Goal: Task Accomplishment & Management: Complete application form

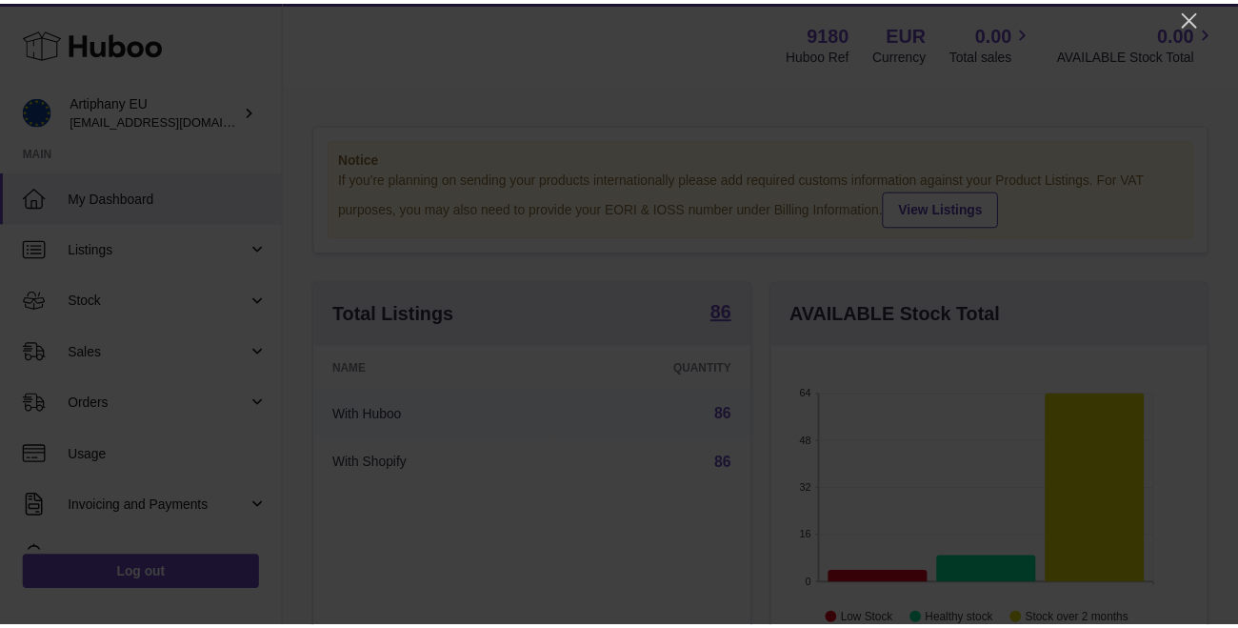
scroll to position [297, 441]
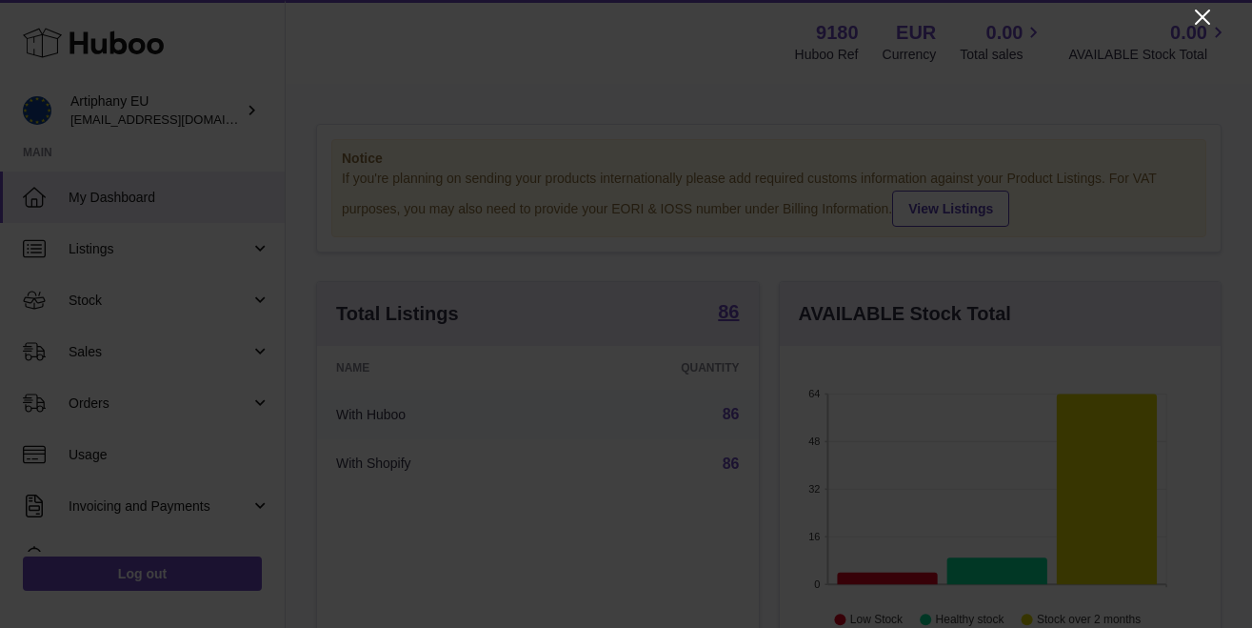
click at [1200, 20] on icon "Close" at bounding box center [1202, 17] width 15 height 15
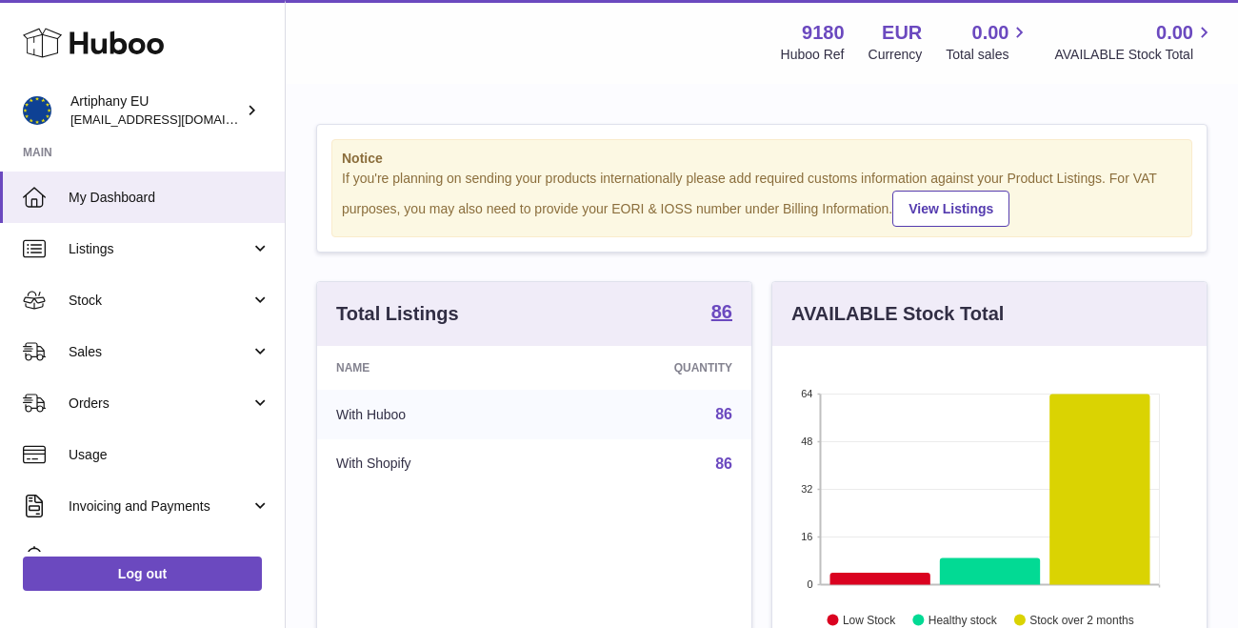
scroll to position [952036, 951899]
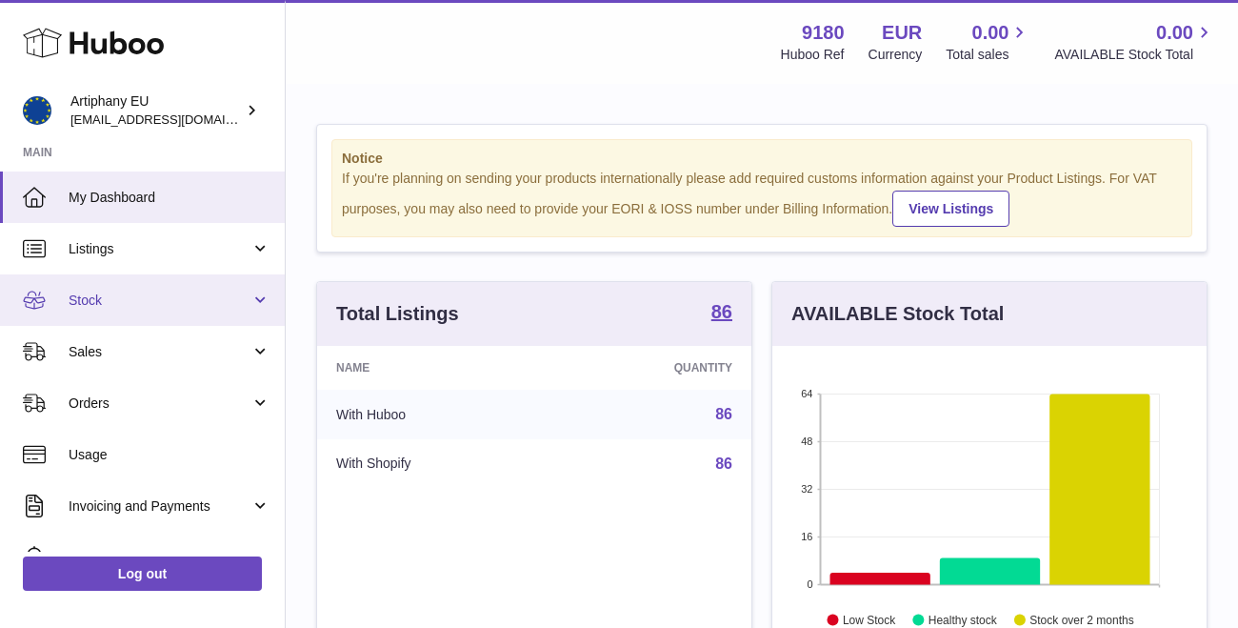
click at [142, 299] on span "Stock" at bounding box center [160, 300] width 182 height 18
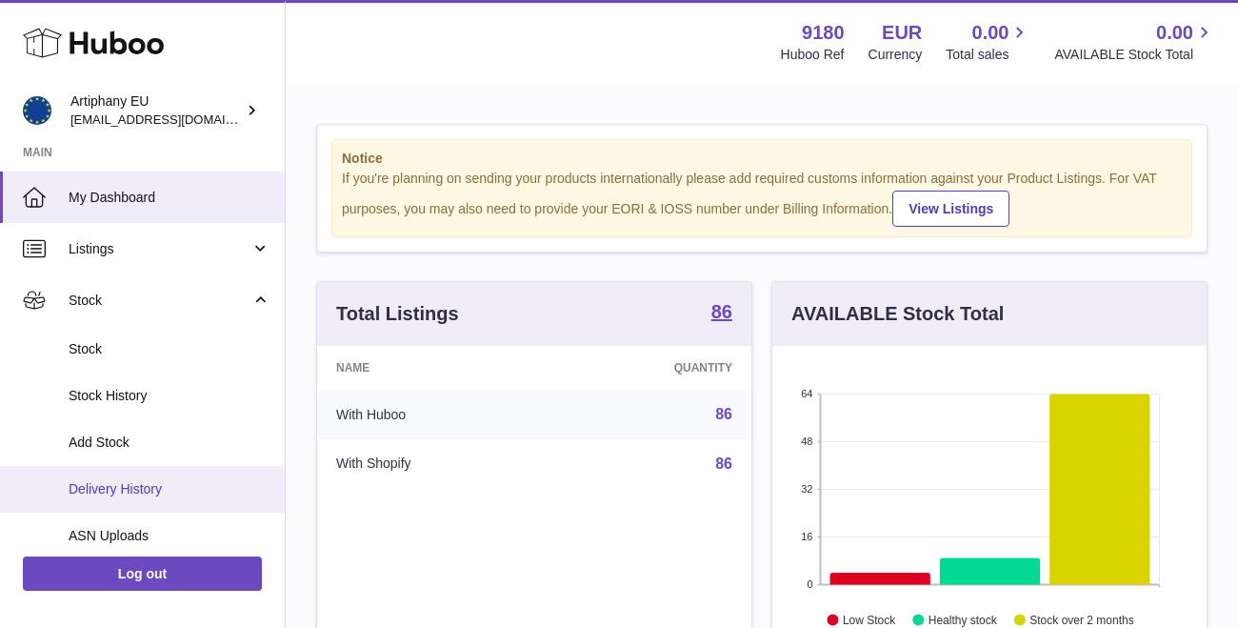
click at [167, 486] on span "Delivery History" at bounding box center [170, 489] width 202 height 18
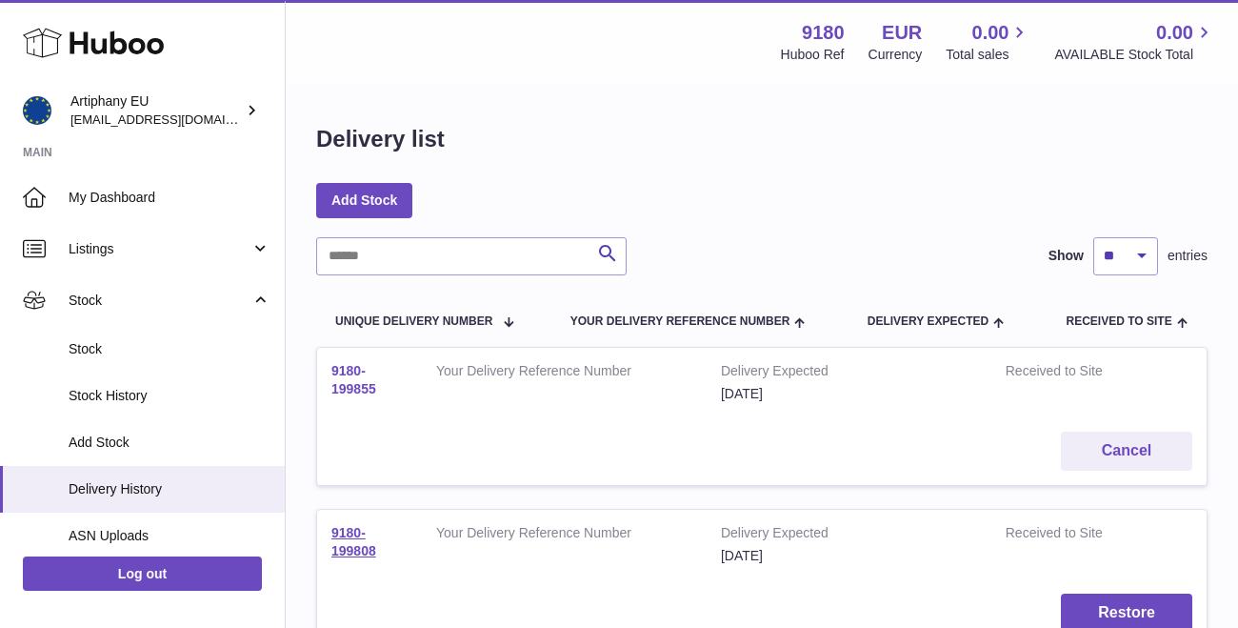
click at [346, 376] on link "9180-199855" at bounding box center [353, 379] width 45 height 33
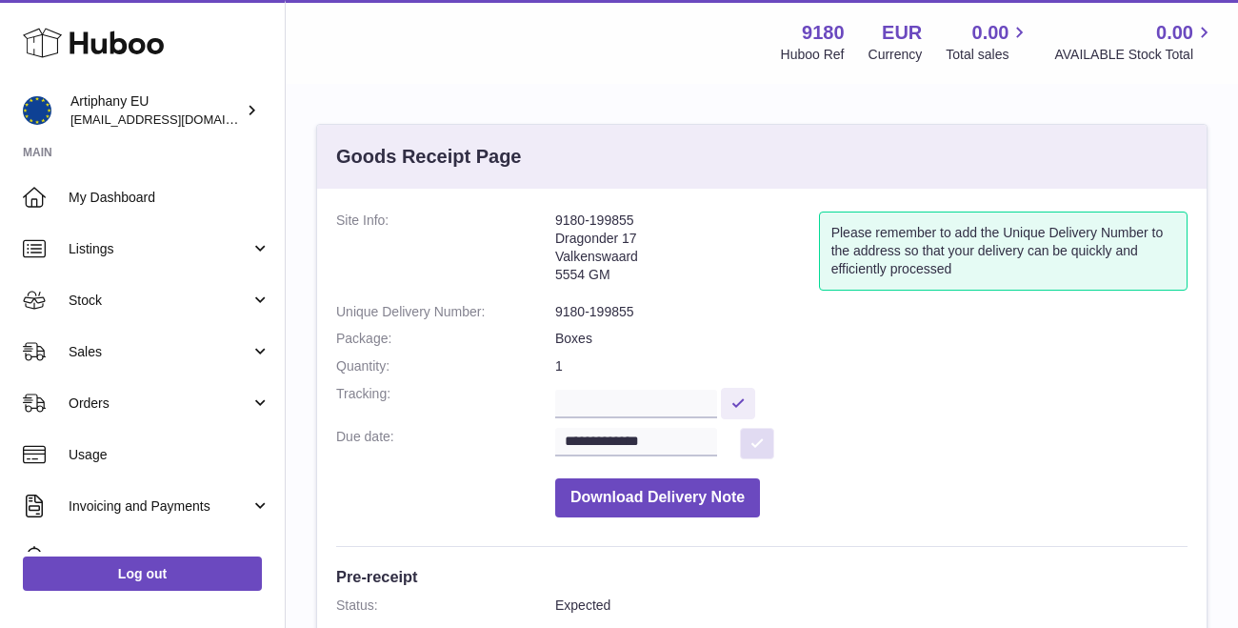
click at [762, 436] on button at bounding box center [757, 443] width 34 height 31
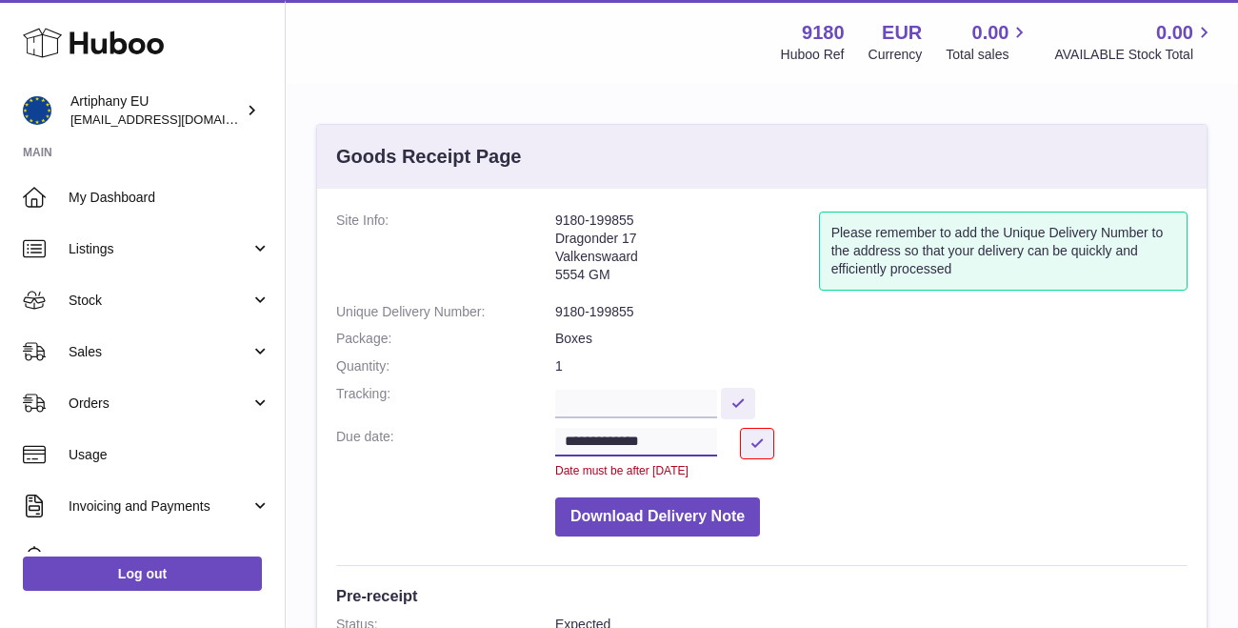
click at [632, 428] on input "**********" at bounding box center [636, 442] width 162 height 29
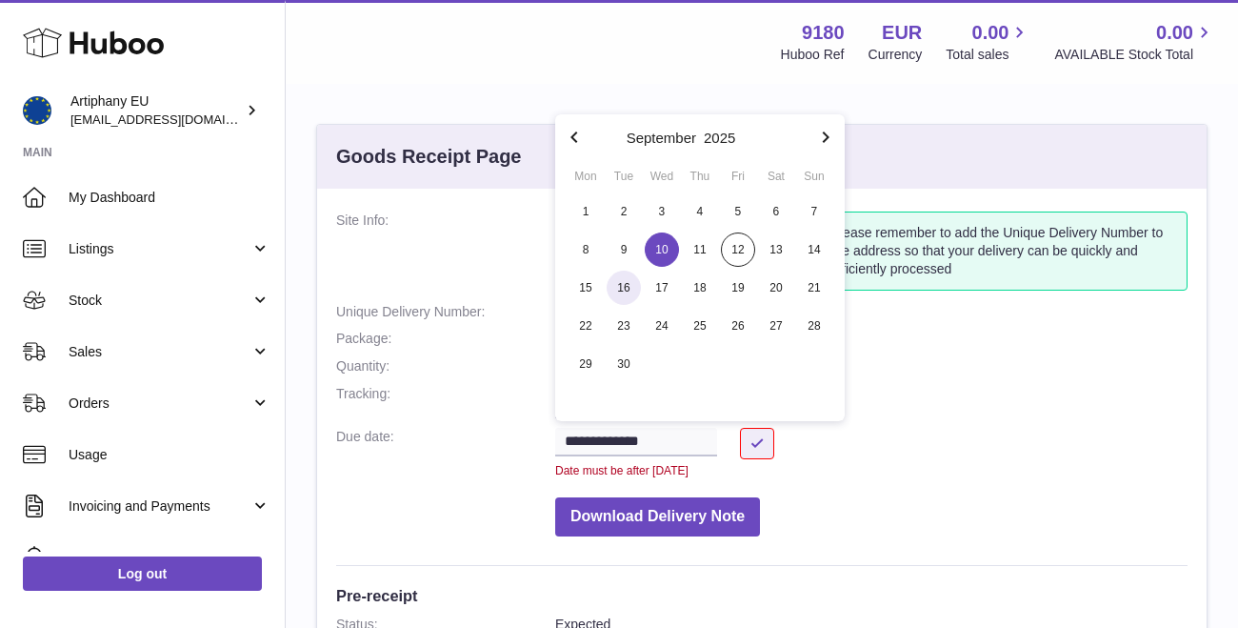
click at [628, 288] on span "16" at bounding box center [624, 287] width 34 height 34
type input "**********"
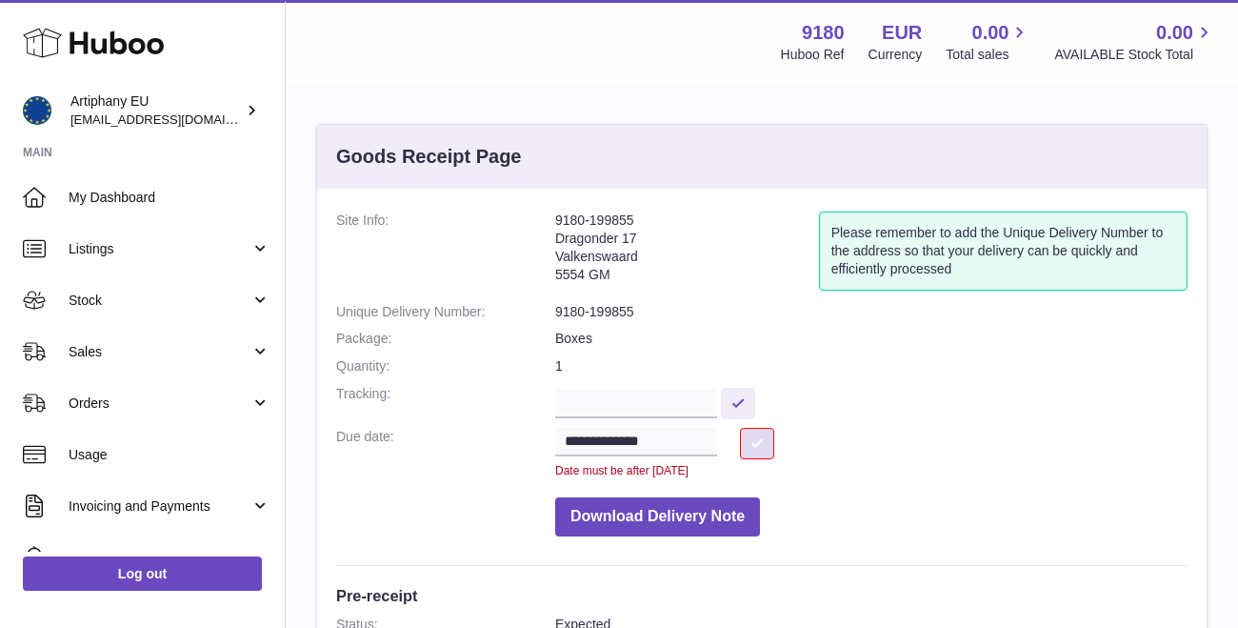
click at [755, 434] on button at bounding box center [757, 443] width 34 height 31
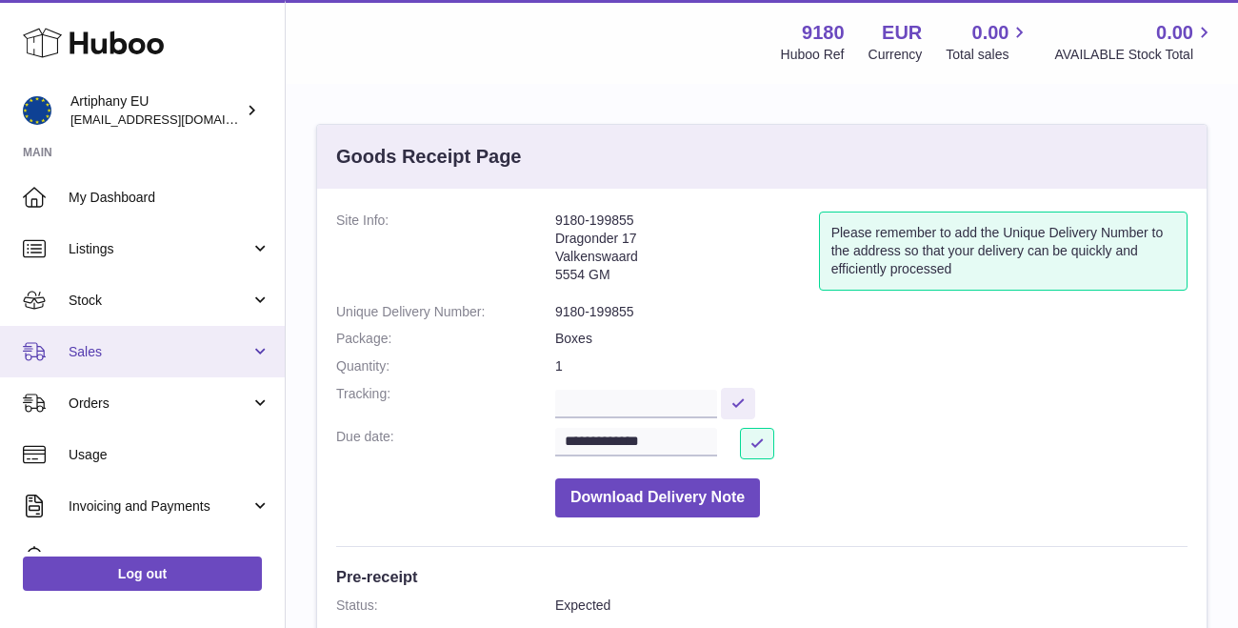
click at [95, 353] on span "Sales" at bounding box center [160, 352] width 182 height 18
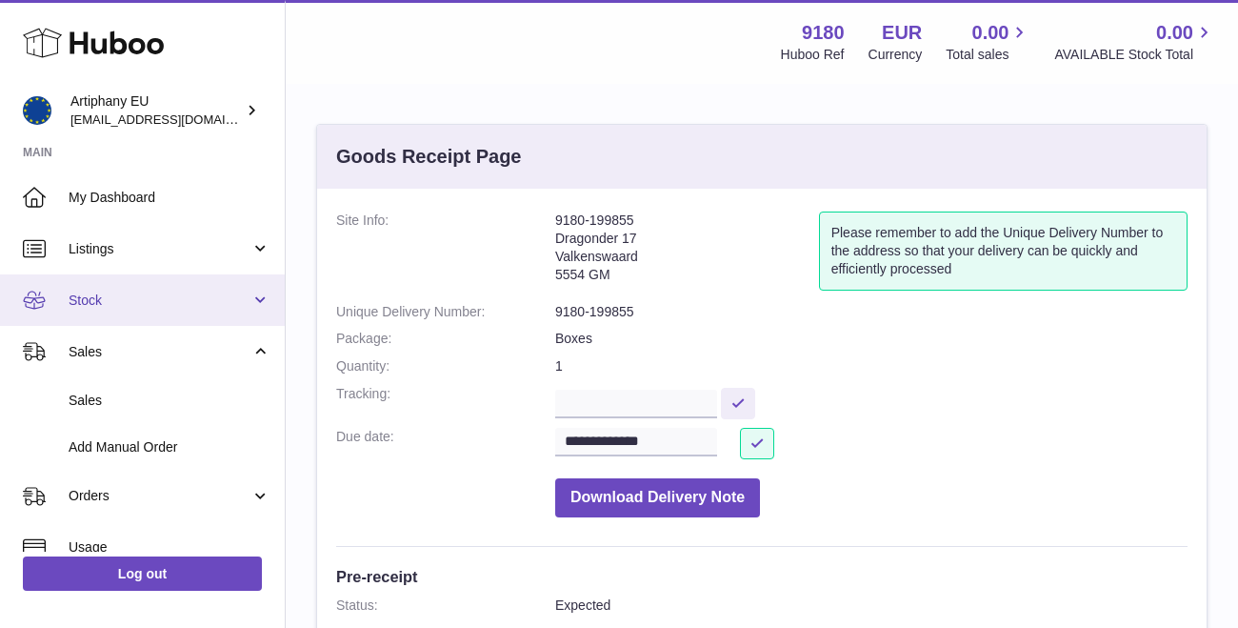
click at [148, 298] on span "Stock" at bounding box center [160, 300] width 182 height 18
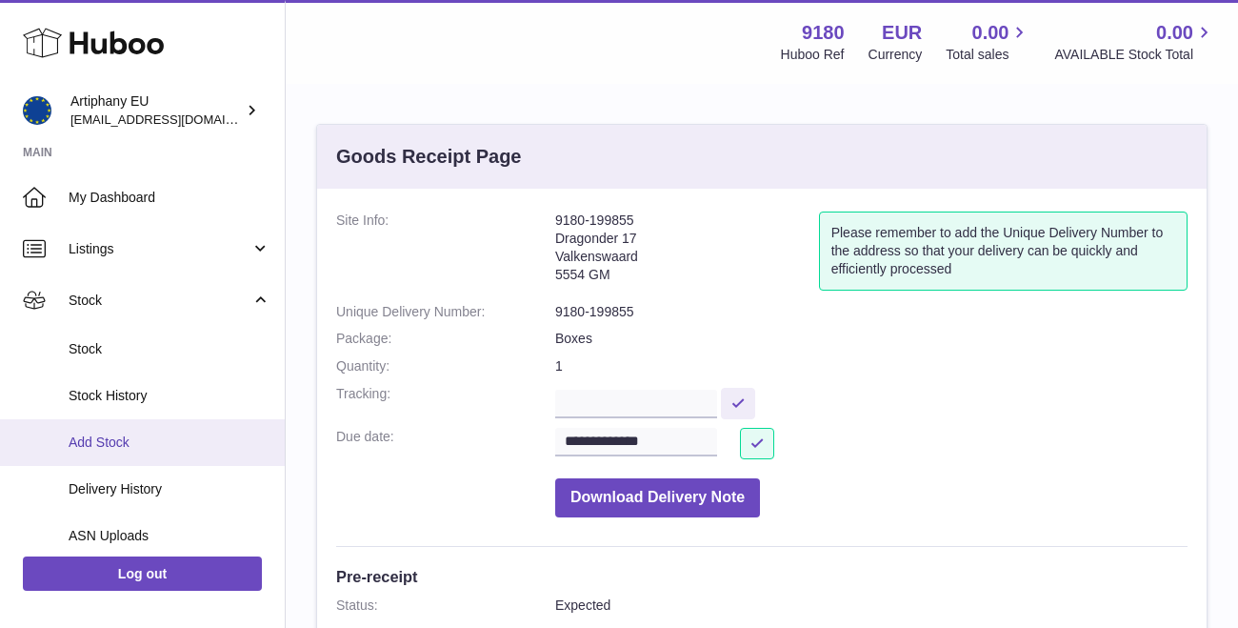
click at [161, 447] on link "Add Stock" at bounding box center [142, 442] width 285 height 47
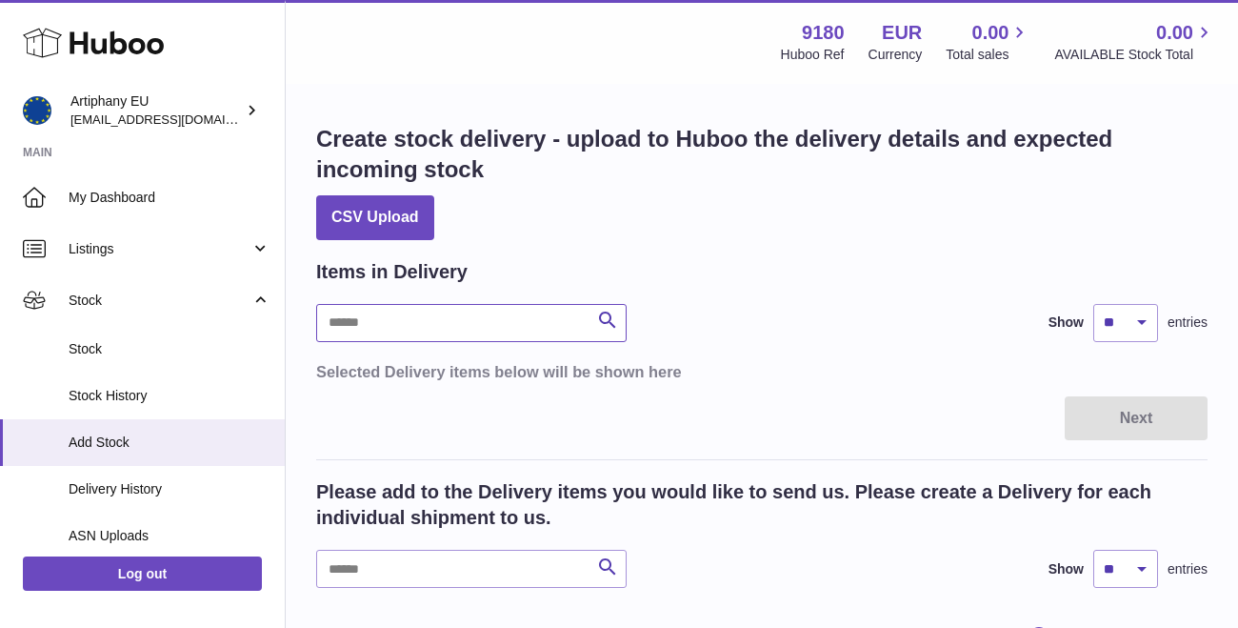
click at [399, 325] on input "text" at bounding box center [471, 323] width 310 height 38
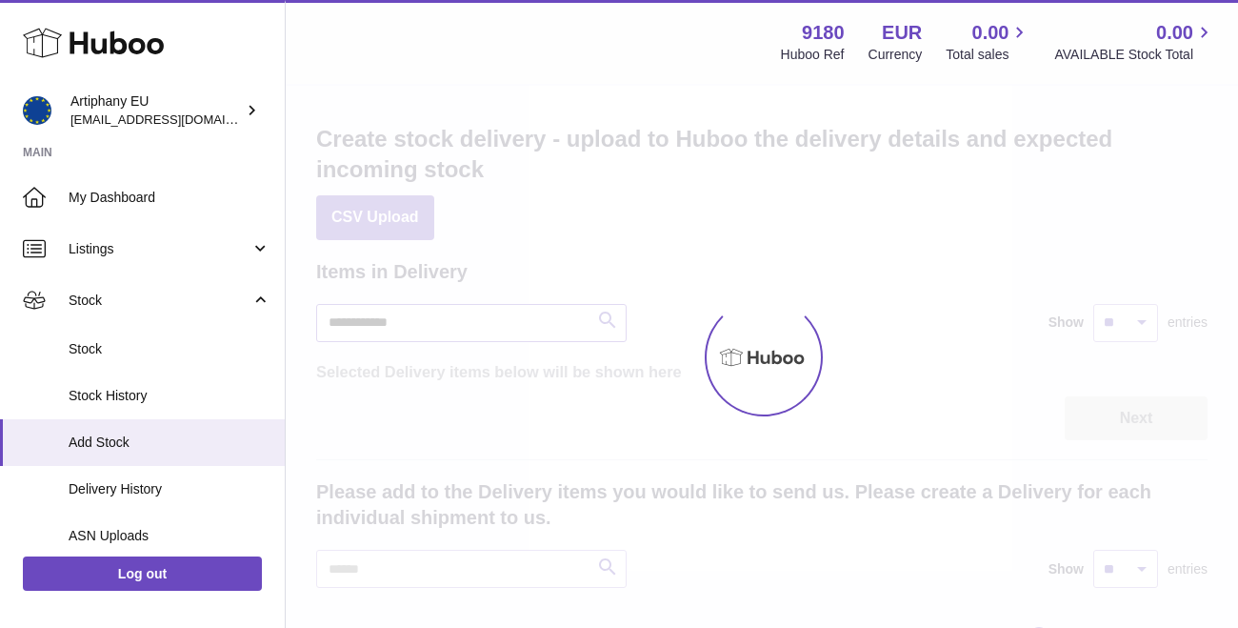
type input "**********"
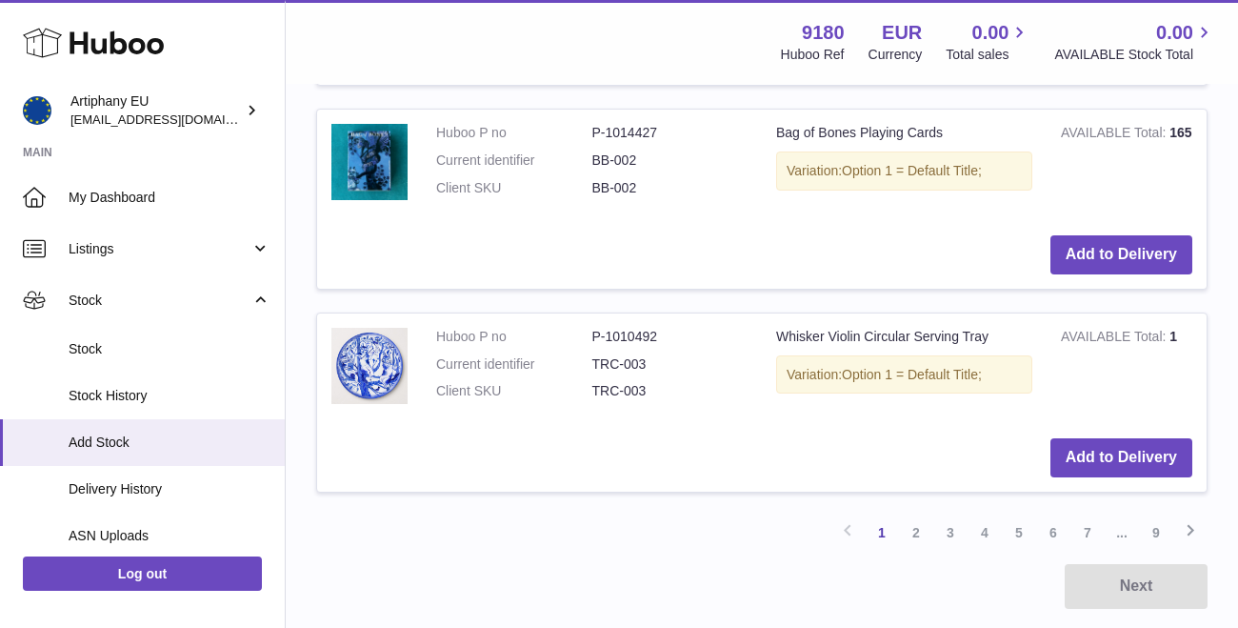
scroll to position [2372, 0]
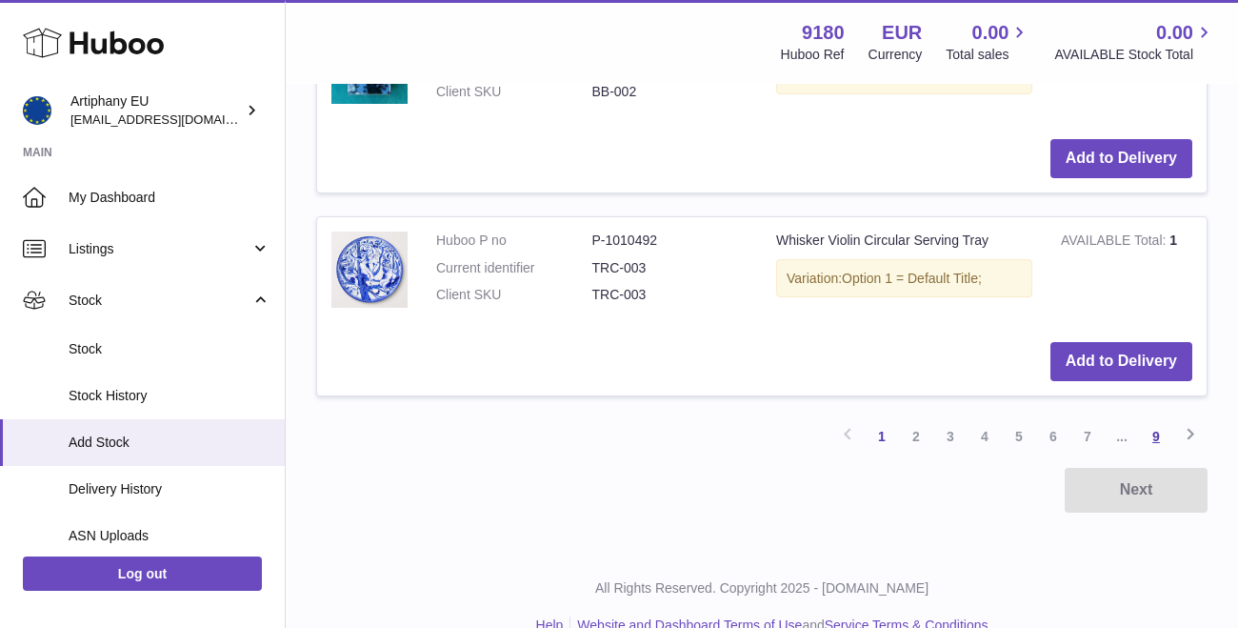
click at [1166, 419] on link "9" at bounding box center [1156, 436] width 34 height 34
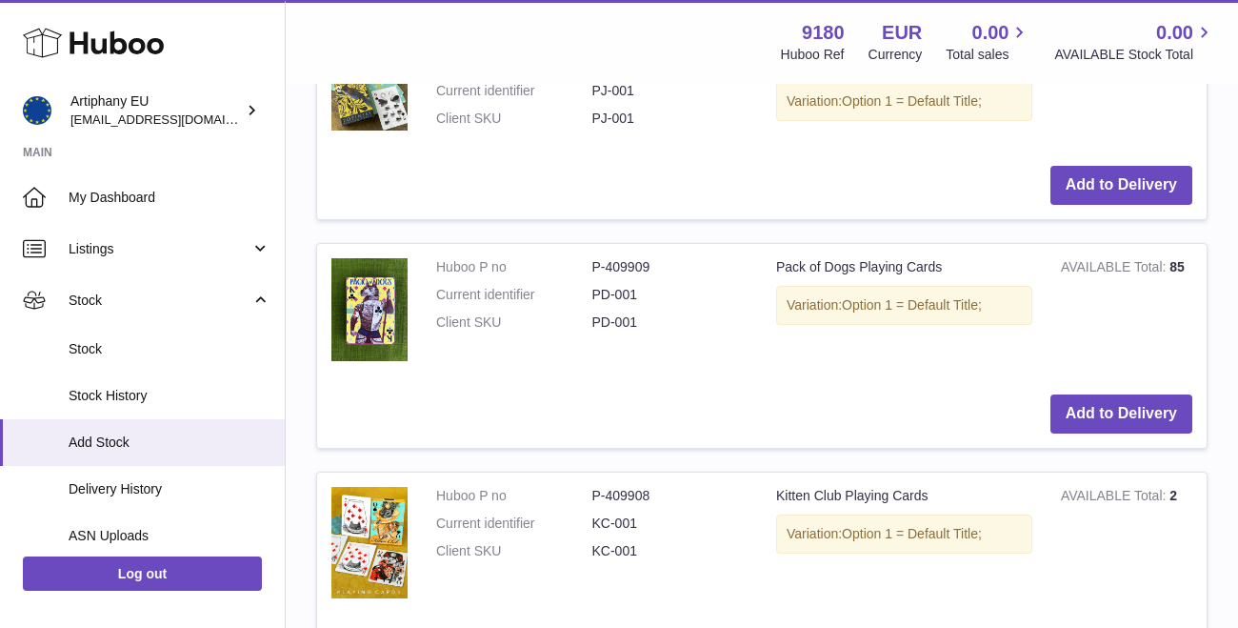
scroll to position [1295, 0]
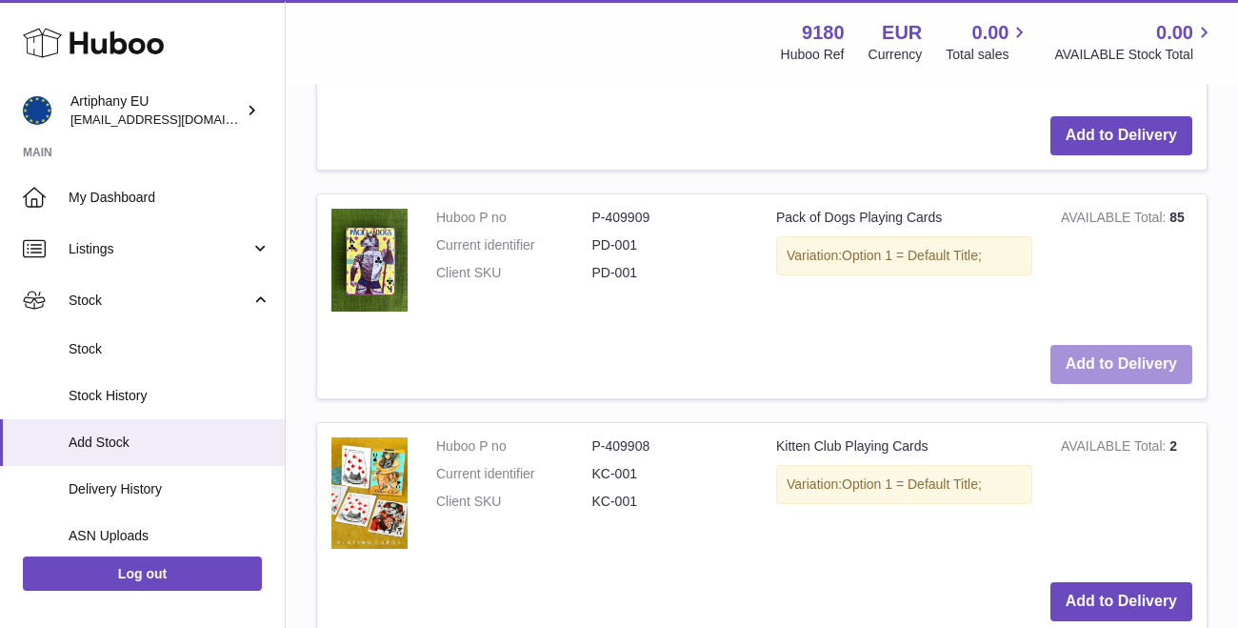
click at [1109, 345] on button "Add to Delivery" at bounding box center [1121, 364] width 142 height 39
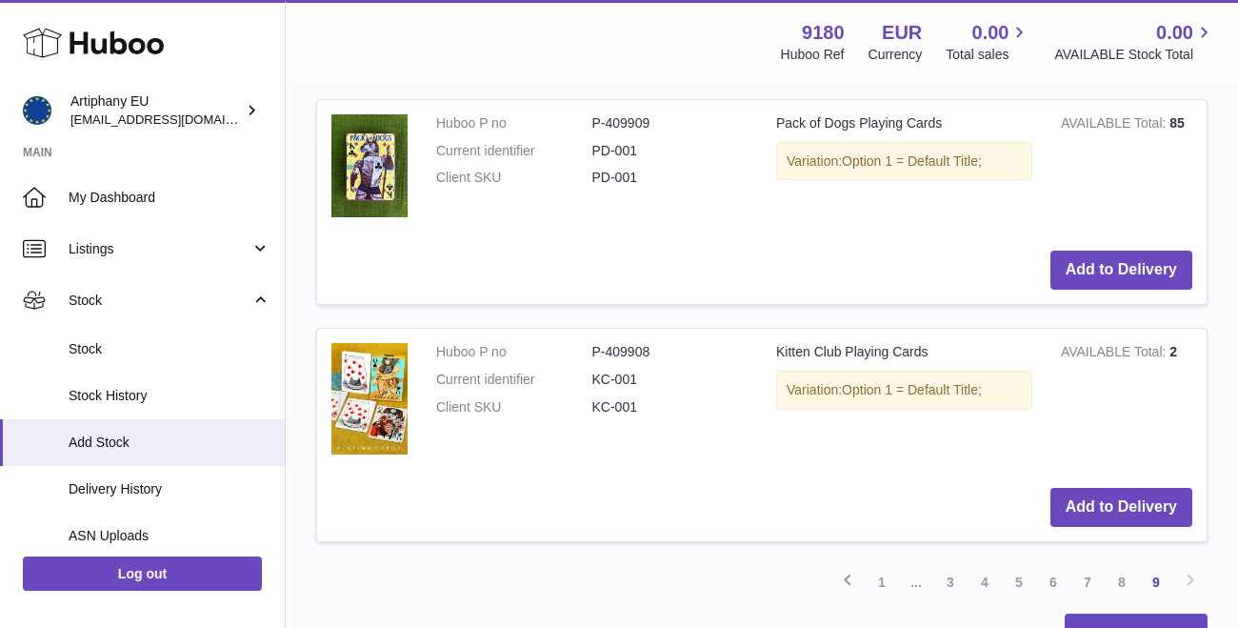
scroll to position [1668, 0]
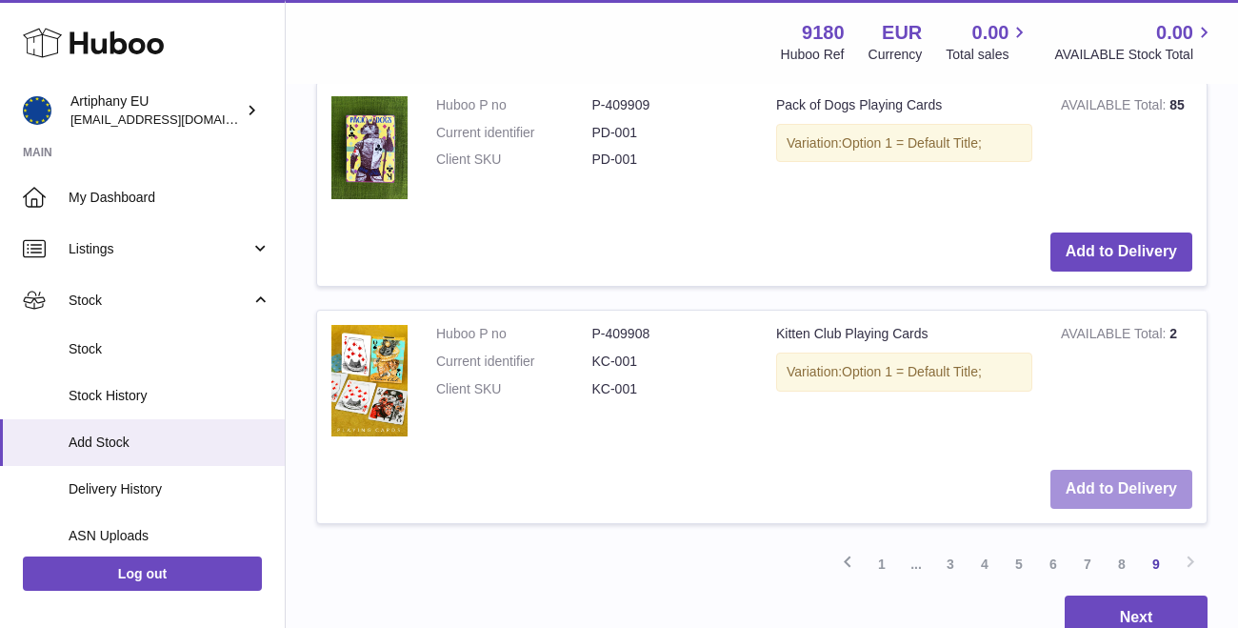
click at [1120, 470] on button "Add to Delivery" at bounding box center [1121, 489] width 142 height 39
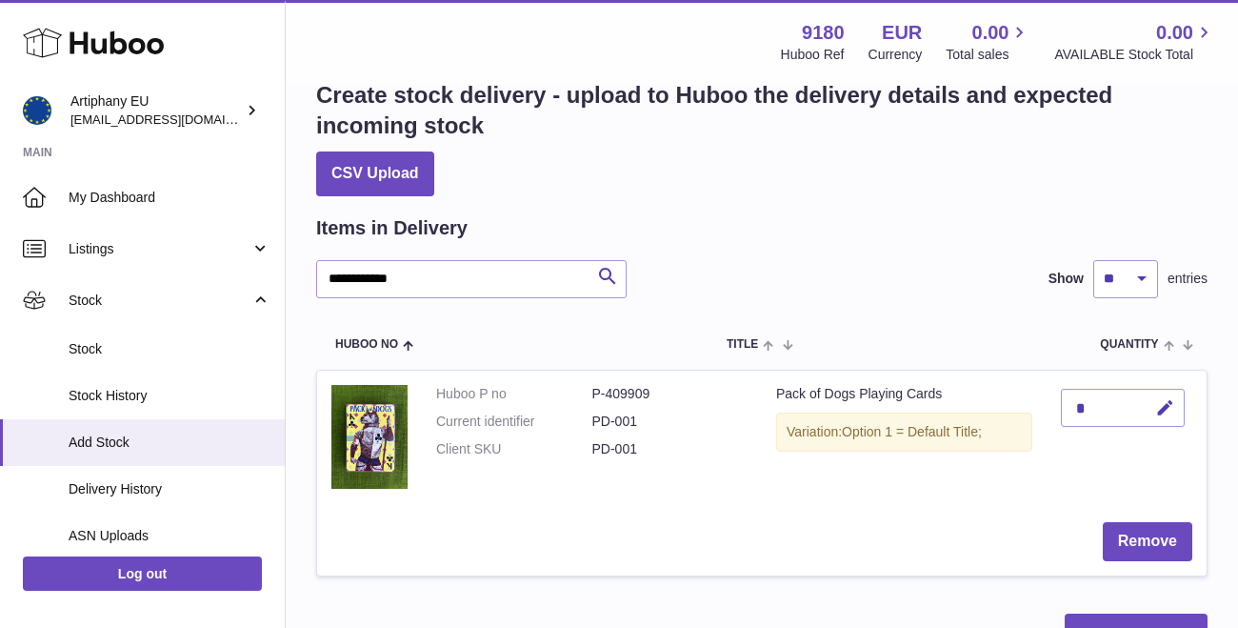
scroll to position [22, 0]
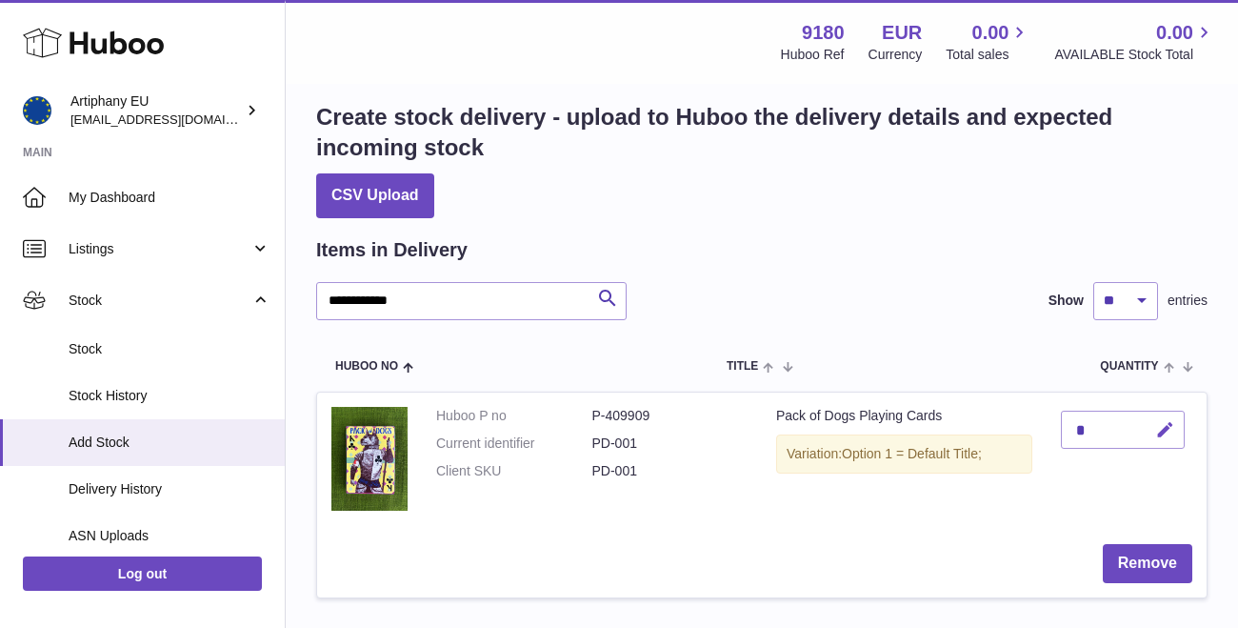
click at [1161, 425] on icon "button" at bounding box center [1165, 430] width 20 height 20
type input "***"
click at [1164, 425] on icon "submit" at bounding box center [1165, 429] width 17 height 17
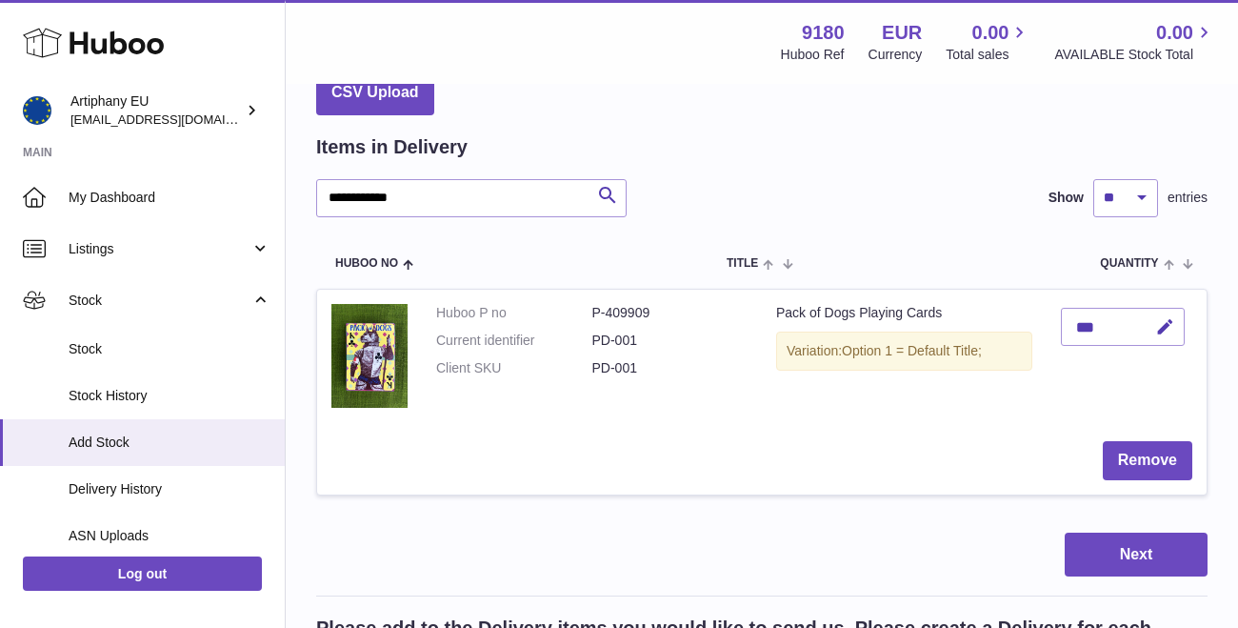
scroll to position [129, 0]
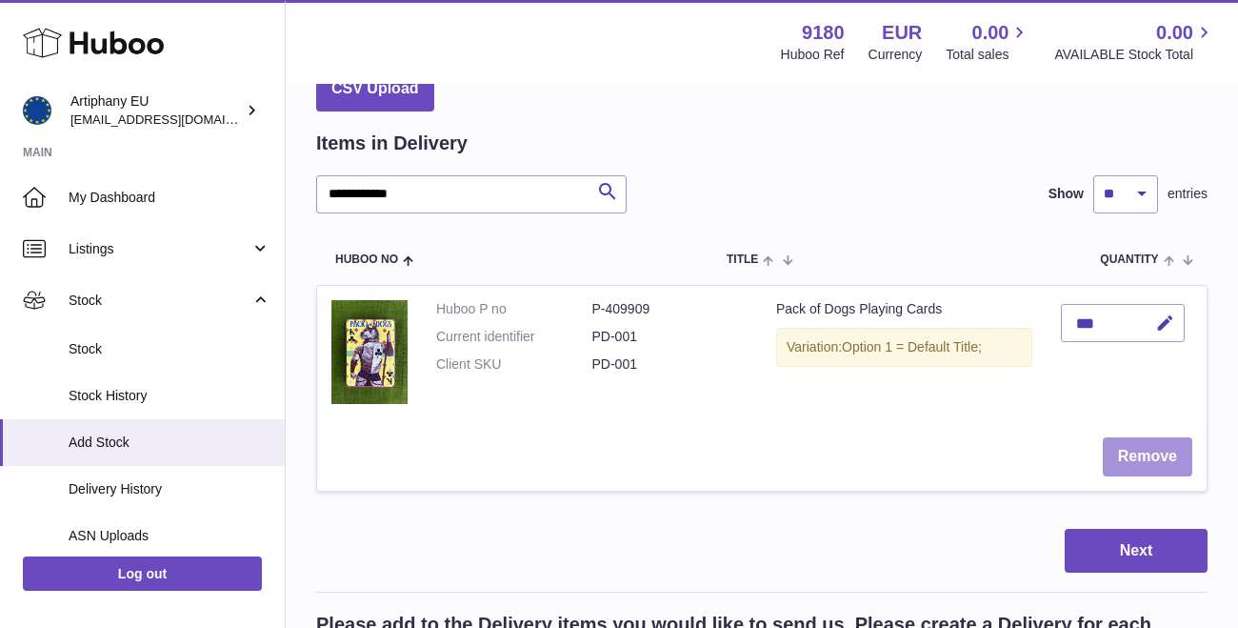
click at [1128, 469] on button "Remove" at bounding box center [1148, 456] width 90 height 39
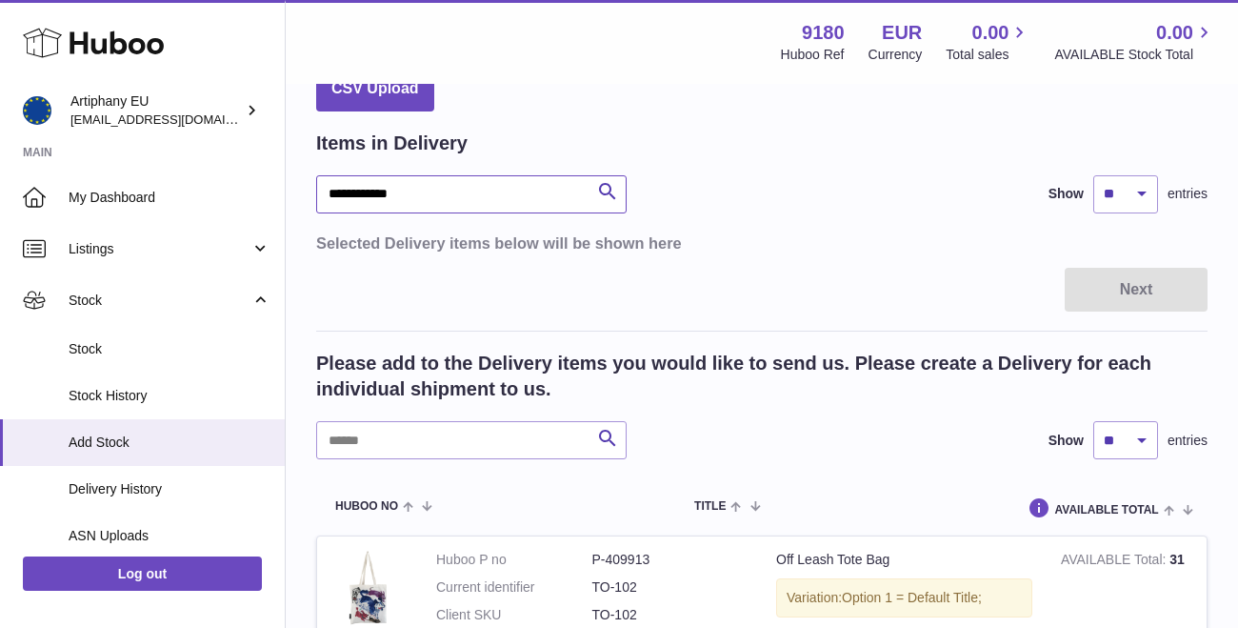
click at [434, 195] on input "**********" at bounding box center [471, 194] width 310 height 38
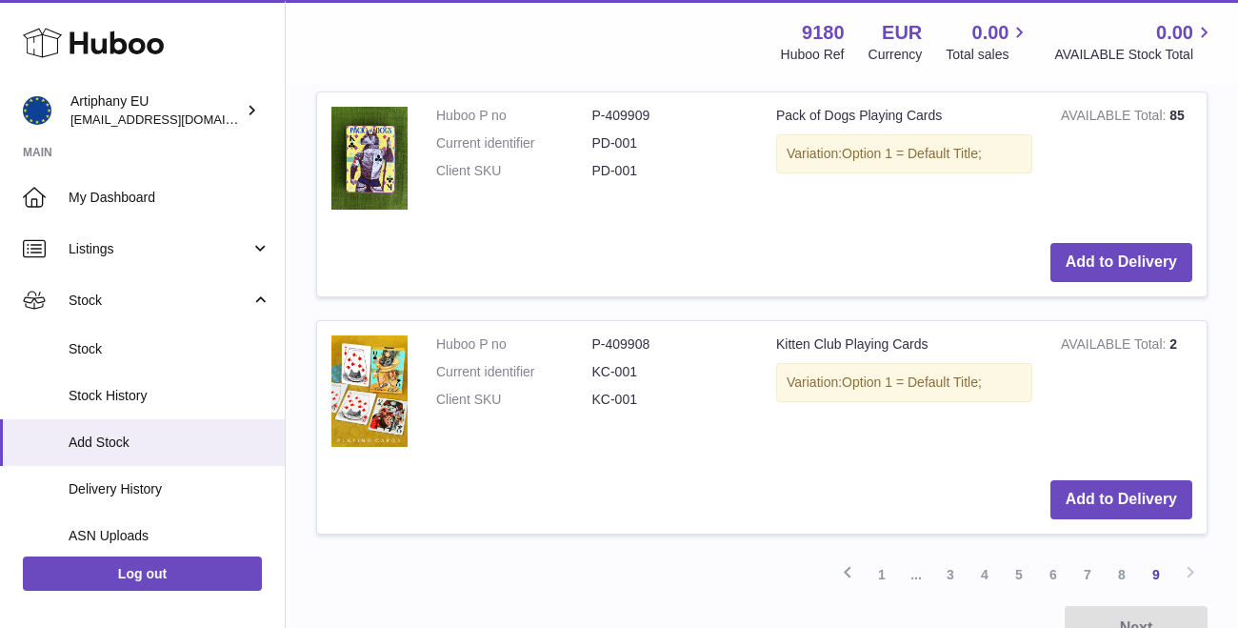
scroll to position [1354, 0]
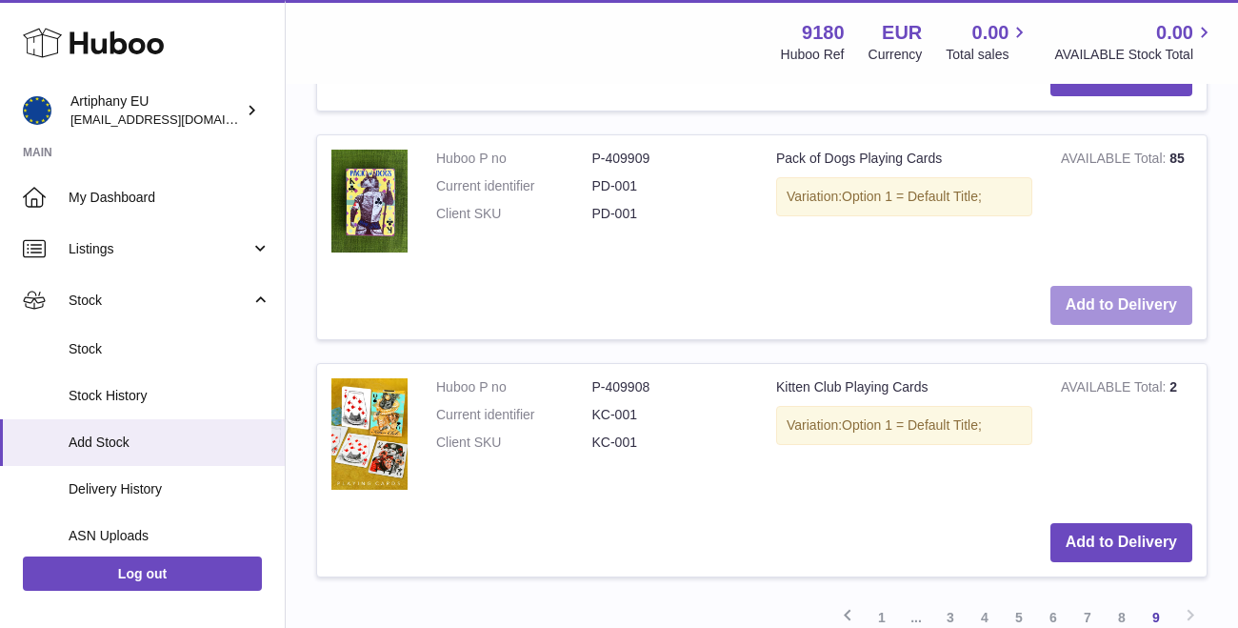
click at [1116, 286] on button "Add to Delivery" at bounding box center [1121, 305] width 142 height 39
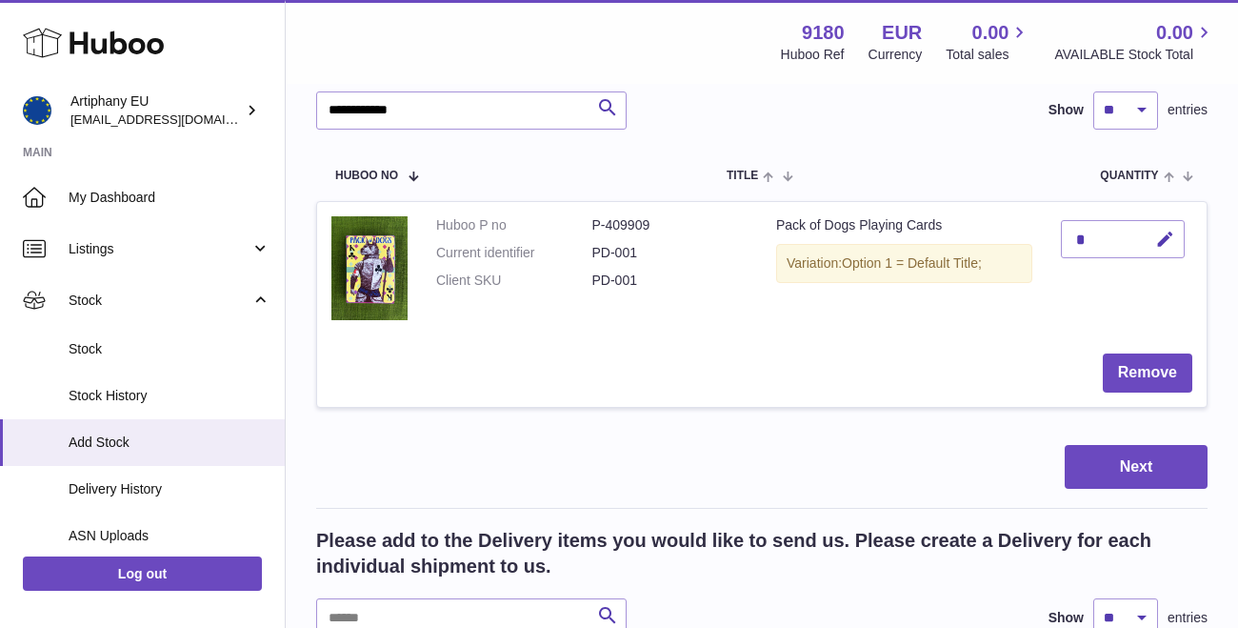
scroll to position [228, 0]
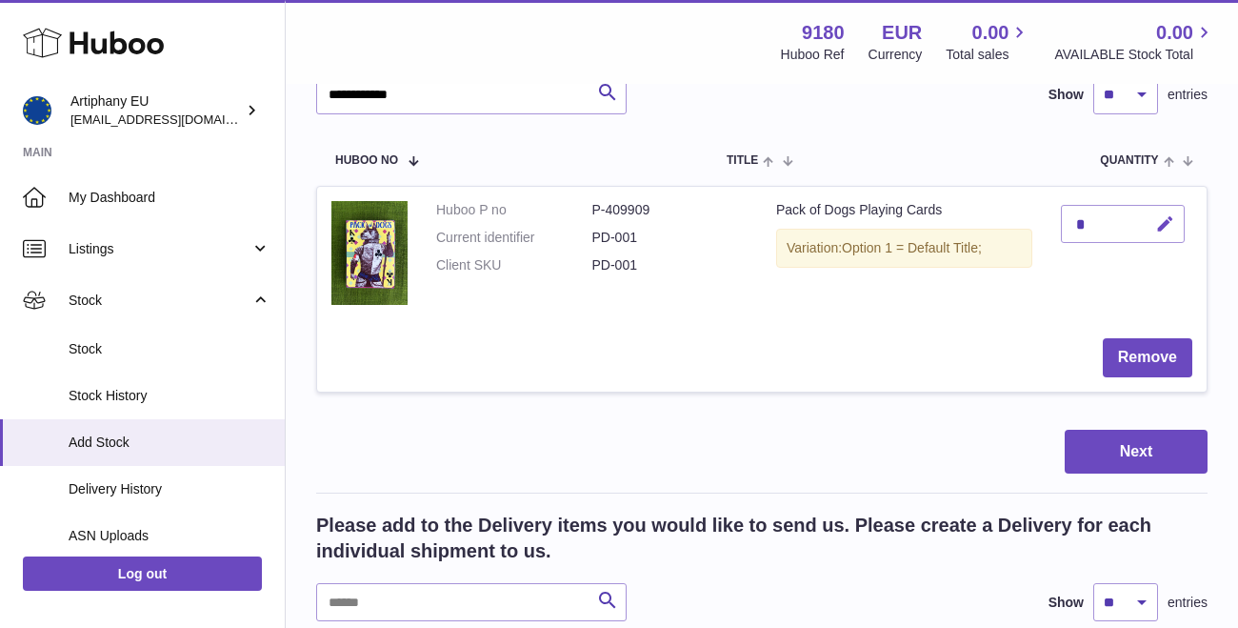
click at [1169, 223] on icon "button" at bounding box center [1165, 224] width 20 height 20
type input "***"
click at [1160, 221] on icon "submit" at bounding box center [1165, 223] width 17 height 17
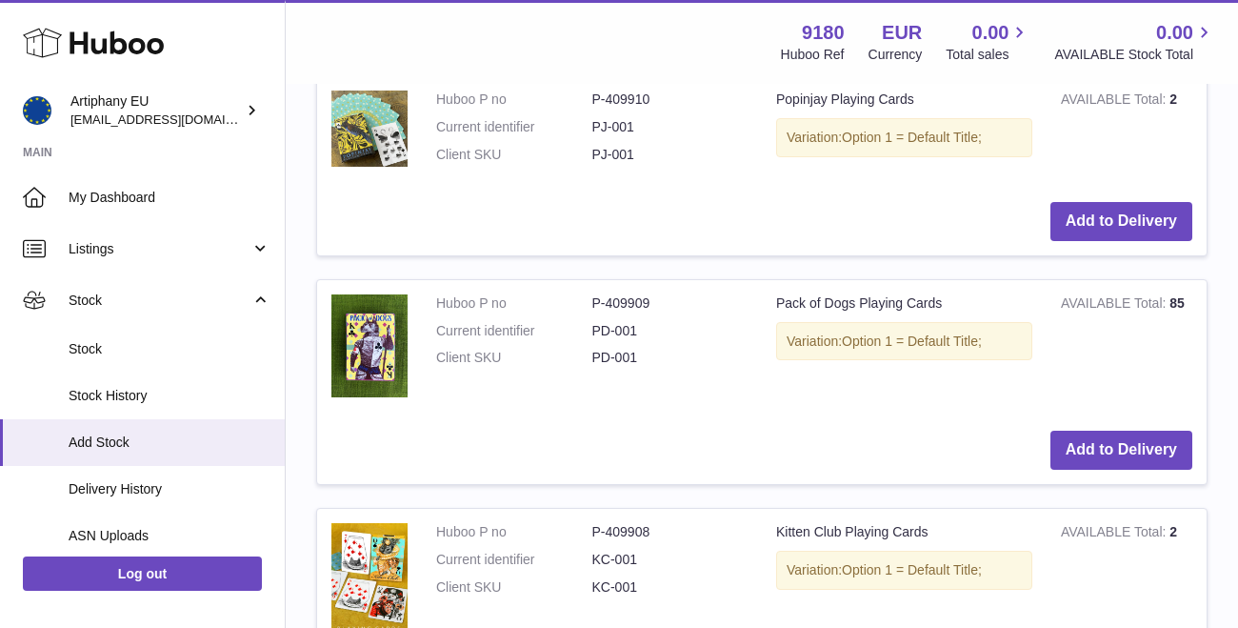
scroll to position [1794, 0]
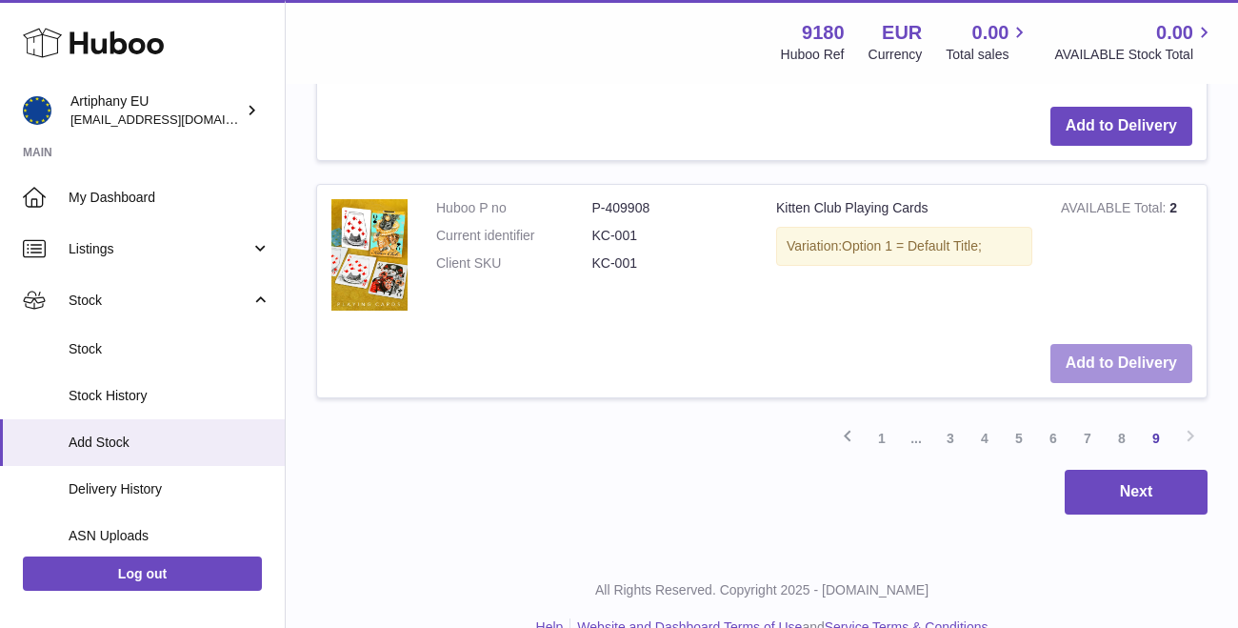
click at [1109, 344] on button "Add to Delivery" at bounding box center [1121, 363] width 142 height 39
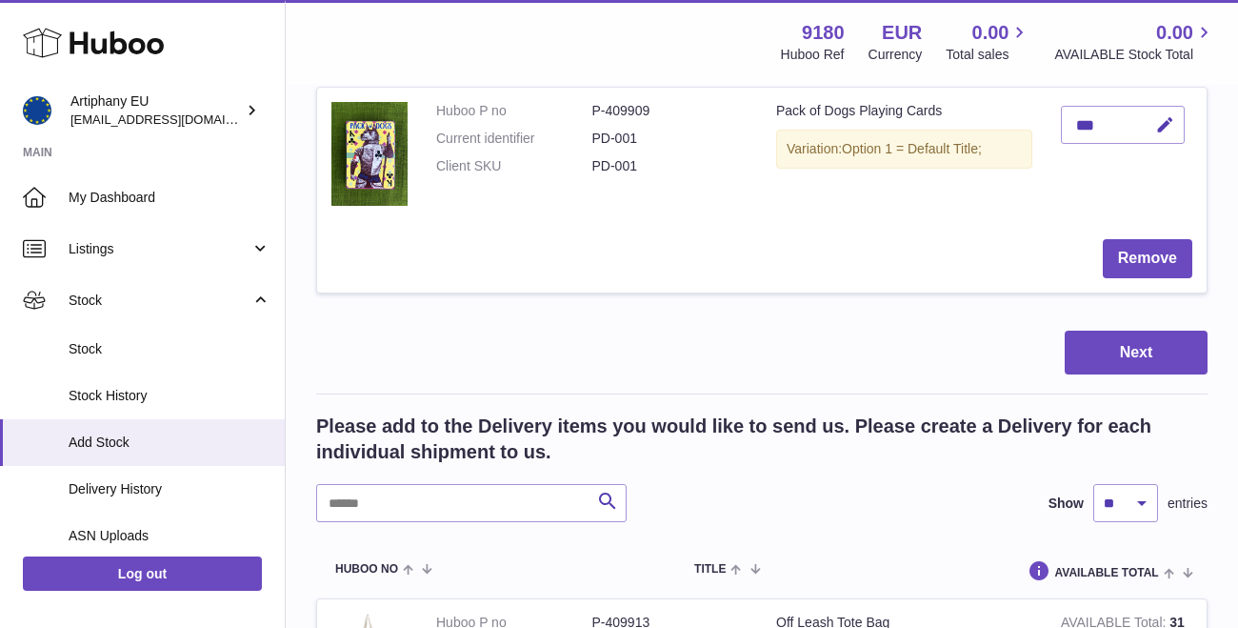
scroll to position [242, 0]
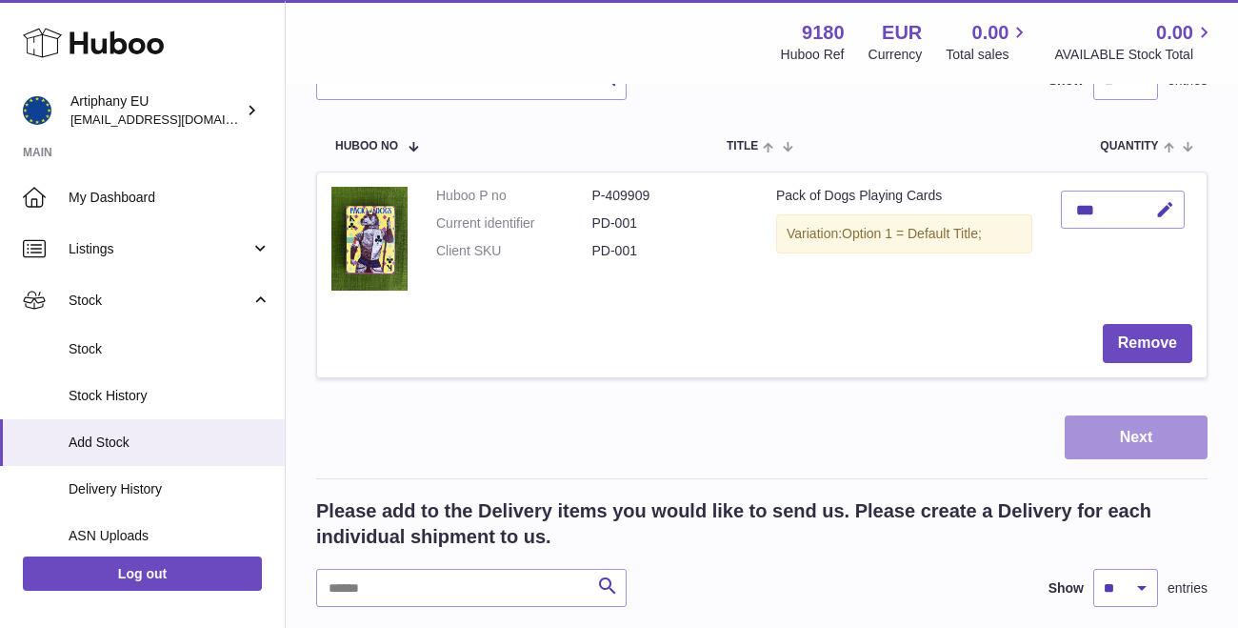
click at [1149, 434] on button "Next" at bounding box center [1136, 437] width 143 height 45
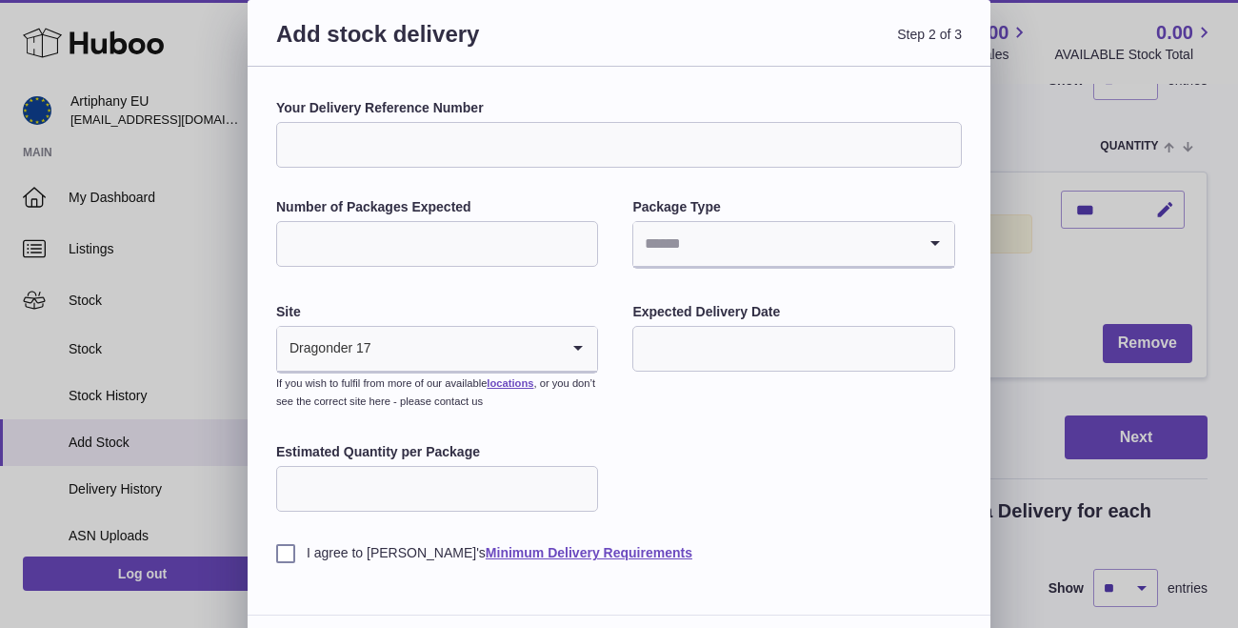
click at [1029, 128] on div "Add stock delivery Step 2 of 3 Your Delivery Reference Number Number of Package…" at bounding box center [619, 339] width 1238 height 678
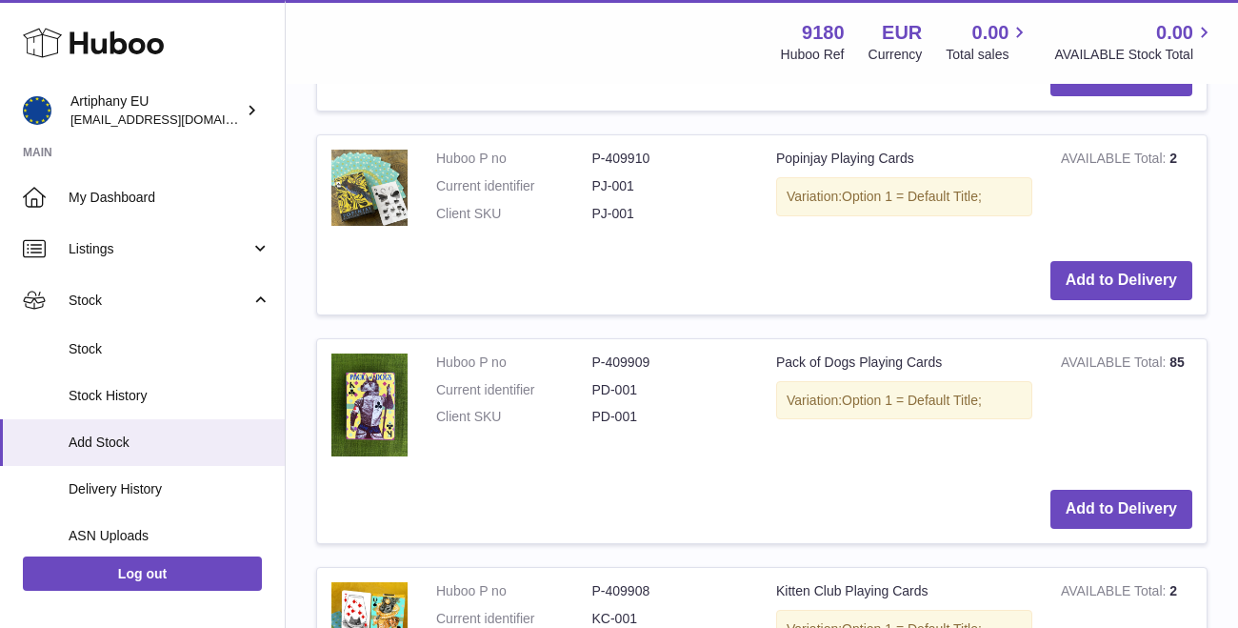
scroll to position [1742, 0]
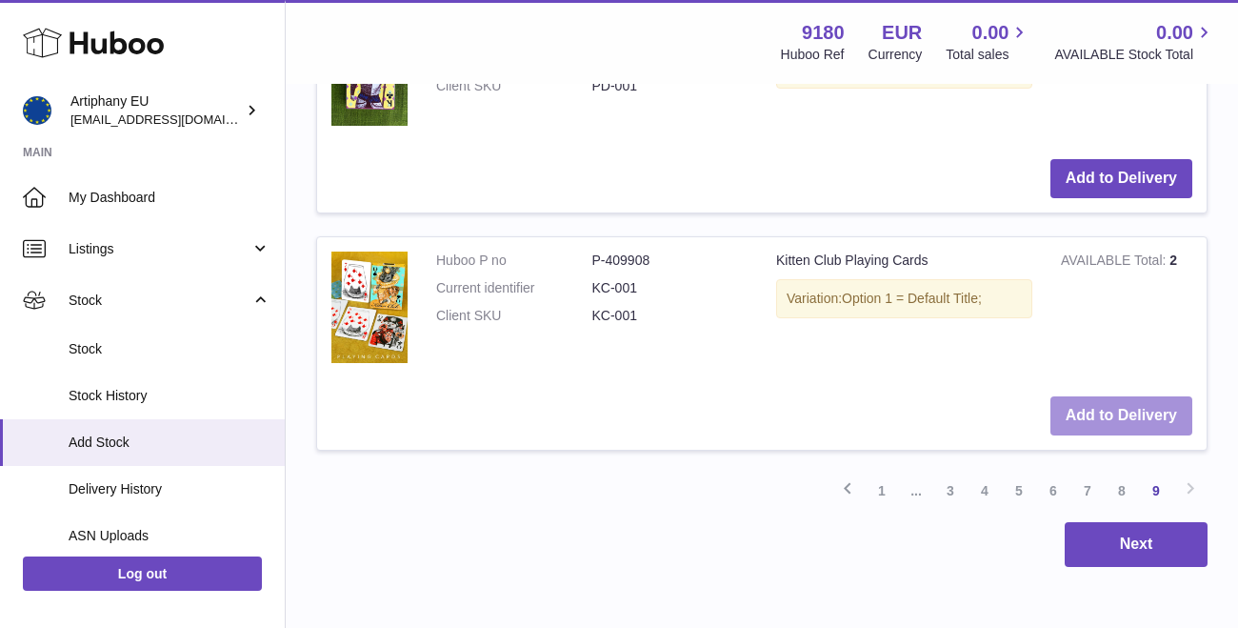
click at [1083, 396] on button "Add to Delivery" at bounding box center [1121, 415] width 142 height 39
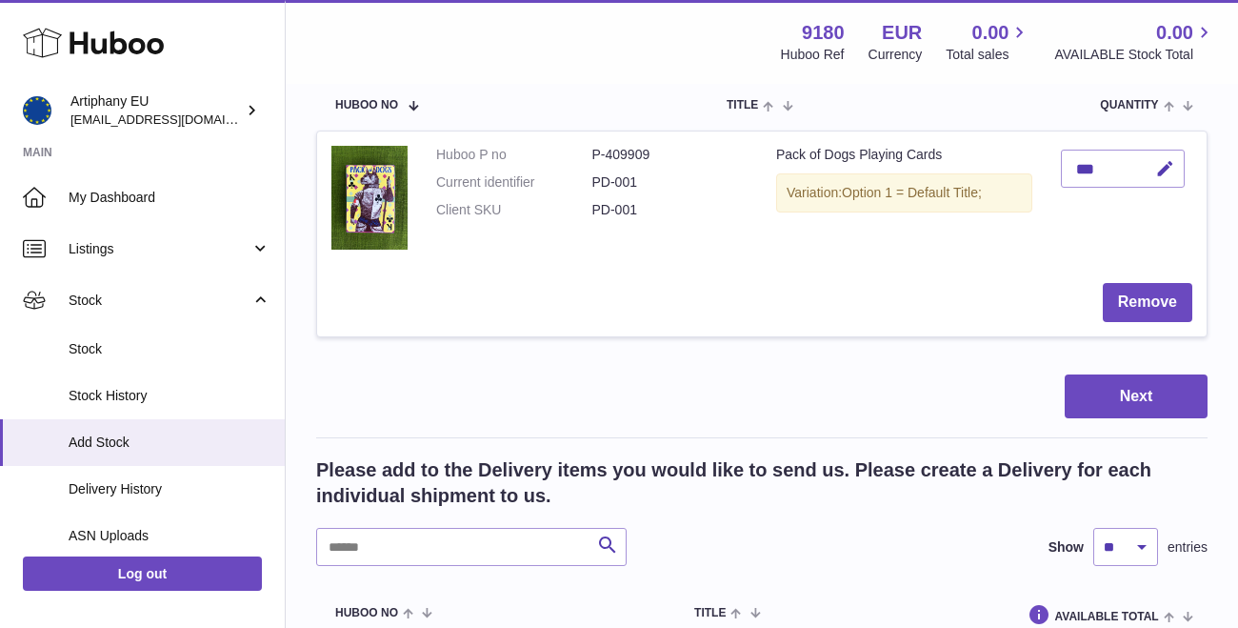
scroll to position [228, 0]
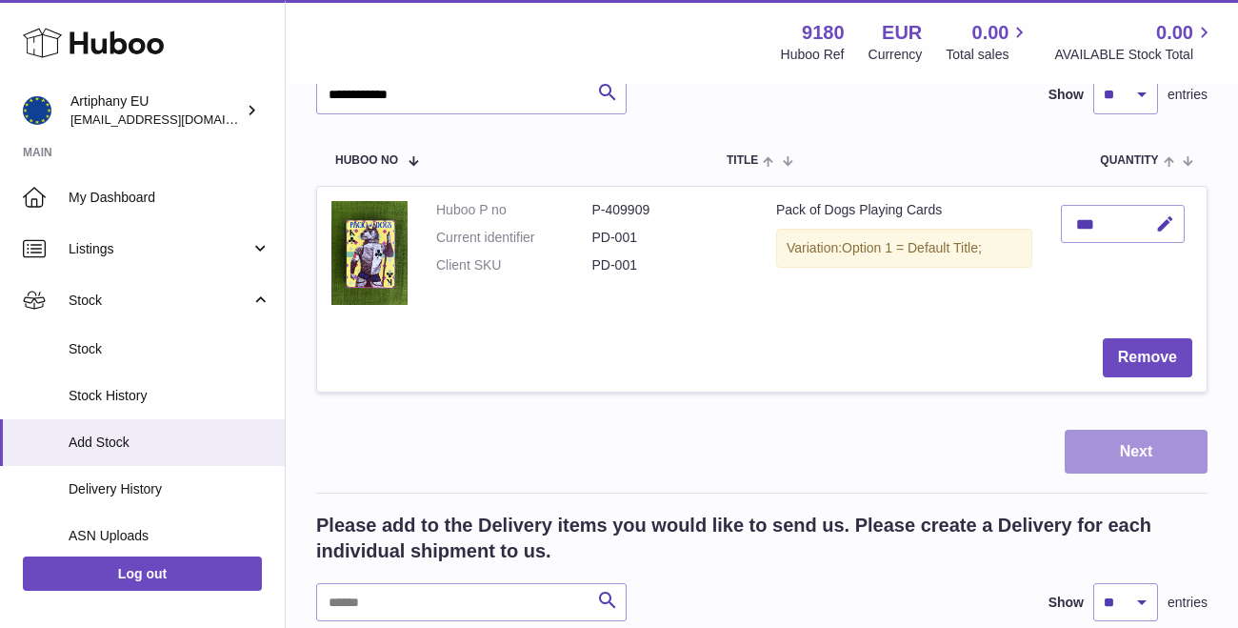
click at [1092, 439] on button "Next" at bounding box center [1136, 452] width 143 height 45
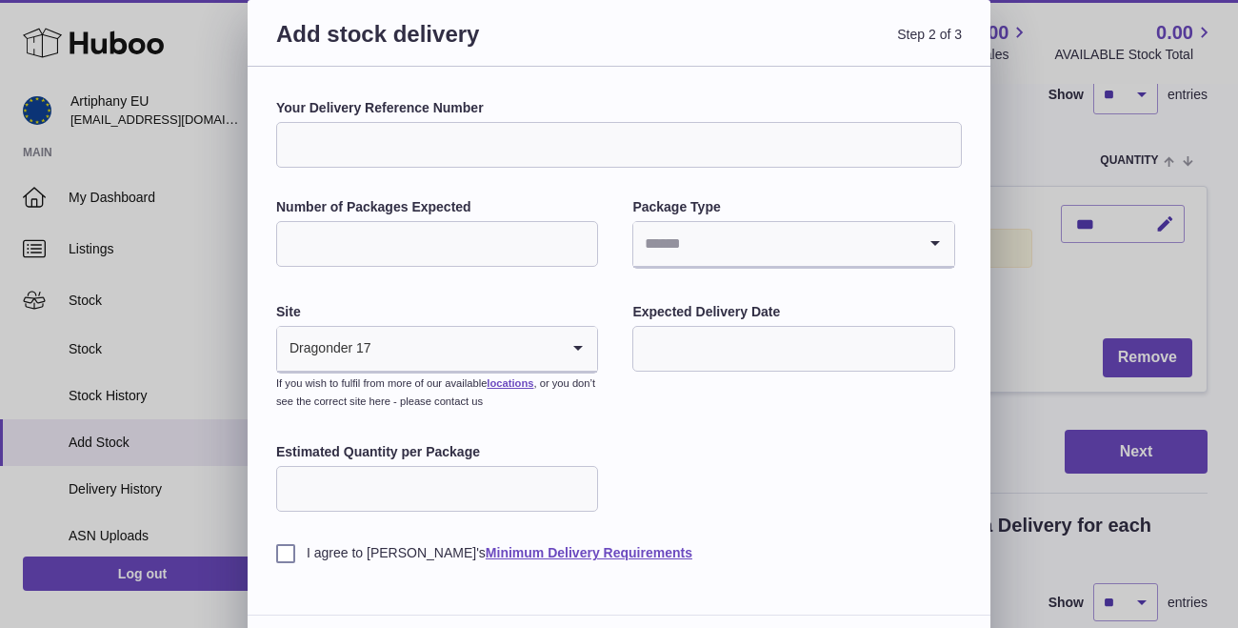
click at [1008, 102] on div "Add stock delivery Step 2 of 3 Your Delivery Reference Number Number of Package…" at bounding box center [619, 339] width 1238 height 678
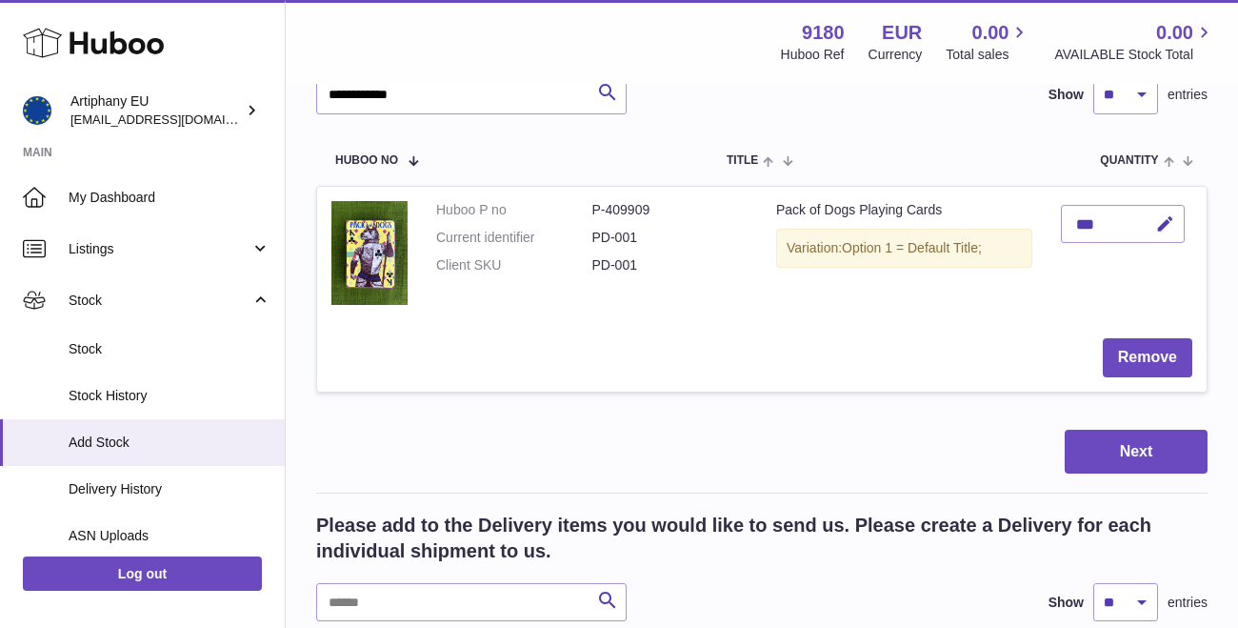
scroll to position [1794, 0]
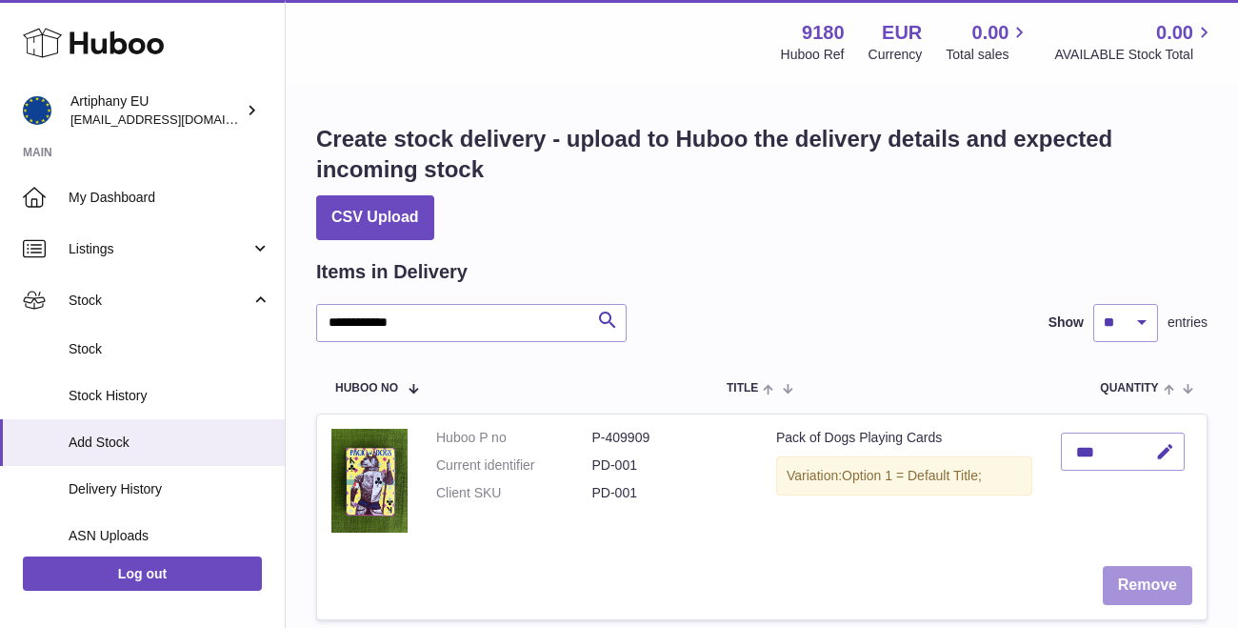
click at [1169, 578] on button "Remove" at bounding box center [1148, 585] width 90 height 39
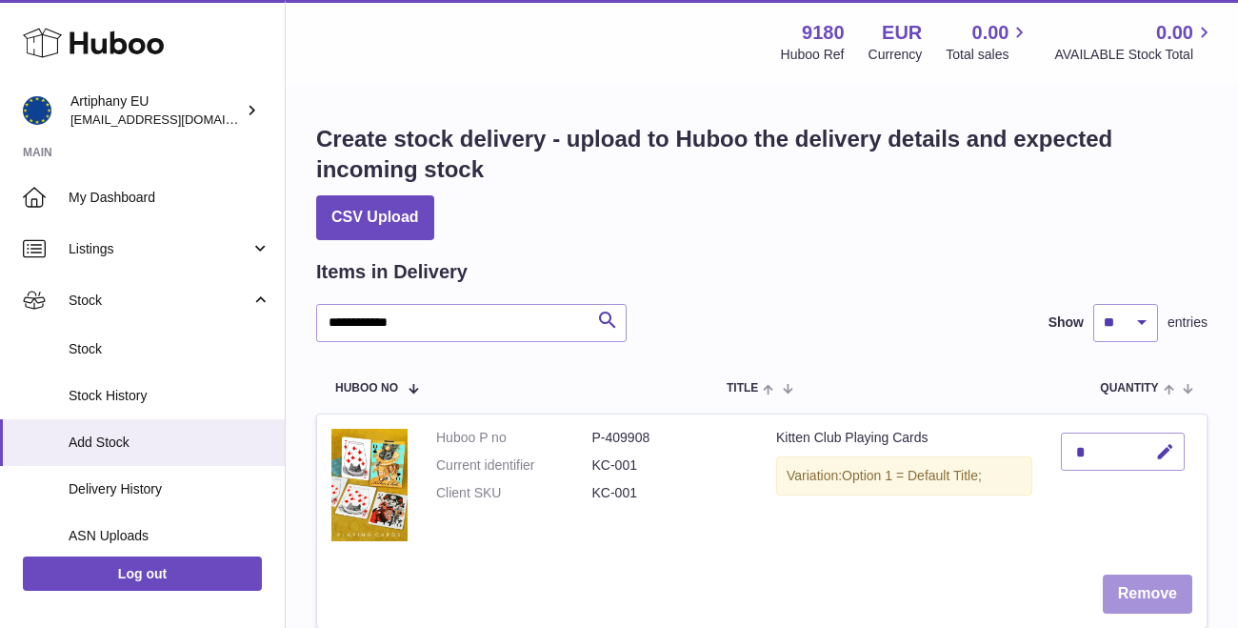
click at [1158, 588] on button "Remove" at bounding box center [1148, 593] width 90 height 39
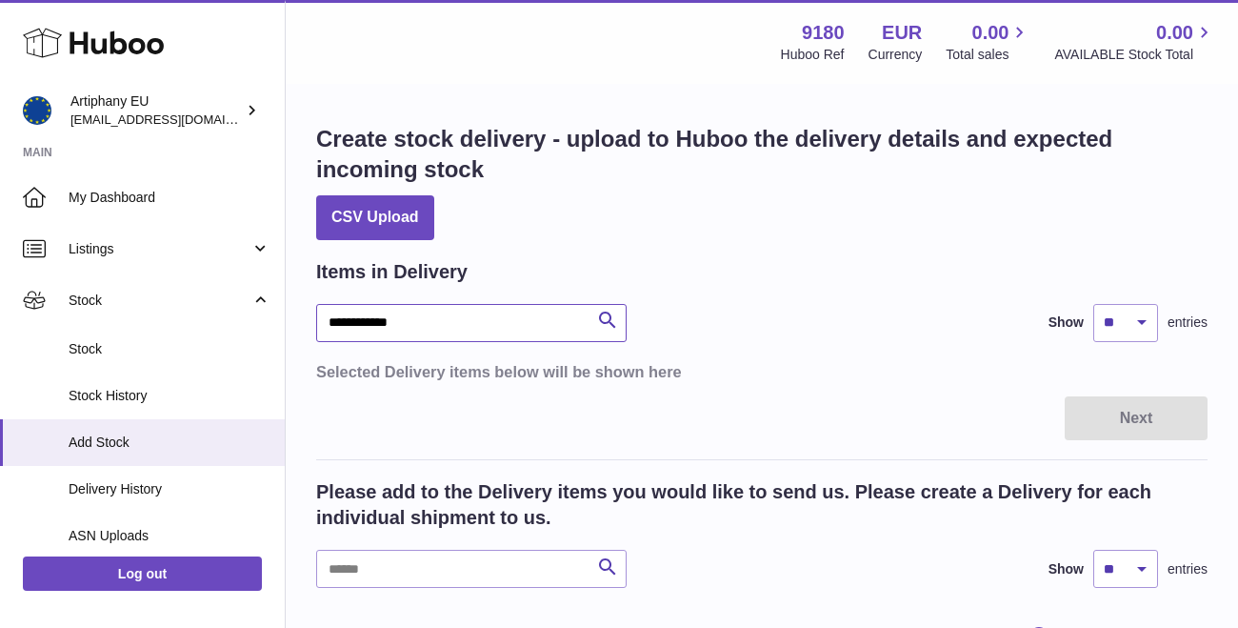
click at [492, 329] on input "**********" at bounding box center [471, 323] width 310 height 38
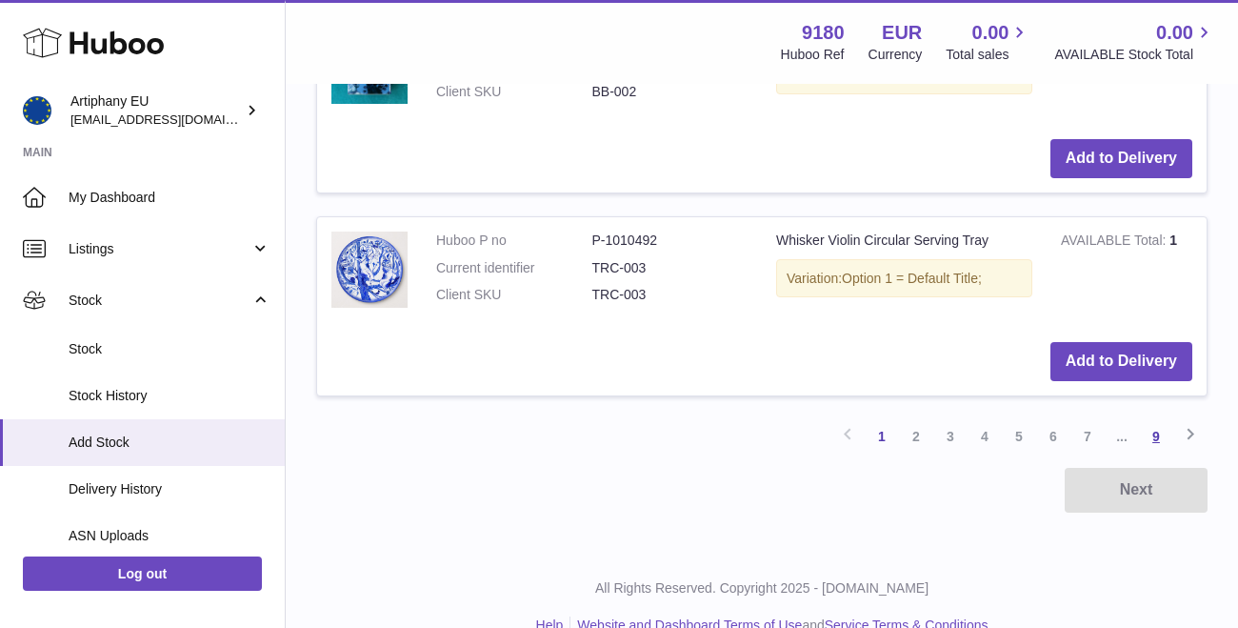
click at [1156, 419] on link "9" at bounding box center [1156, 436] width 34 height 34
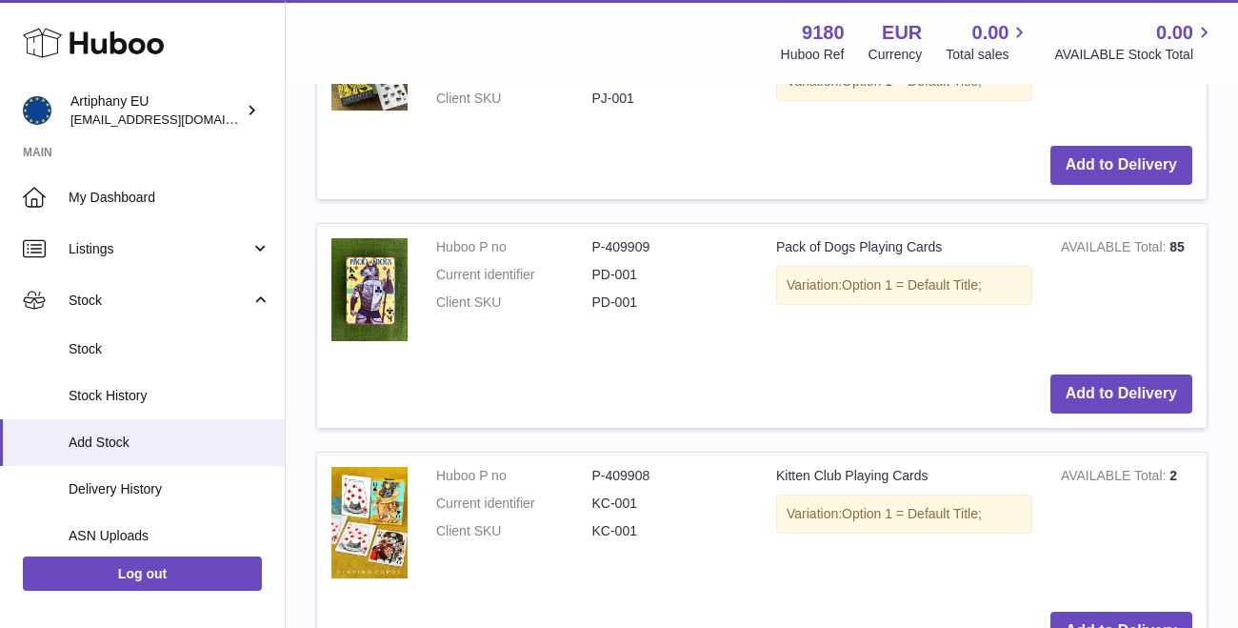
scroll to position [1275, 0]
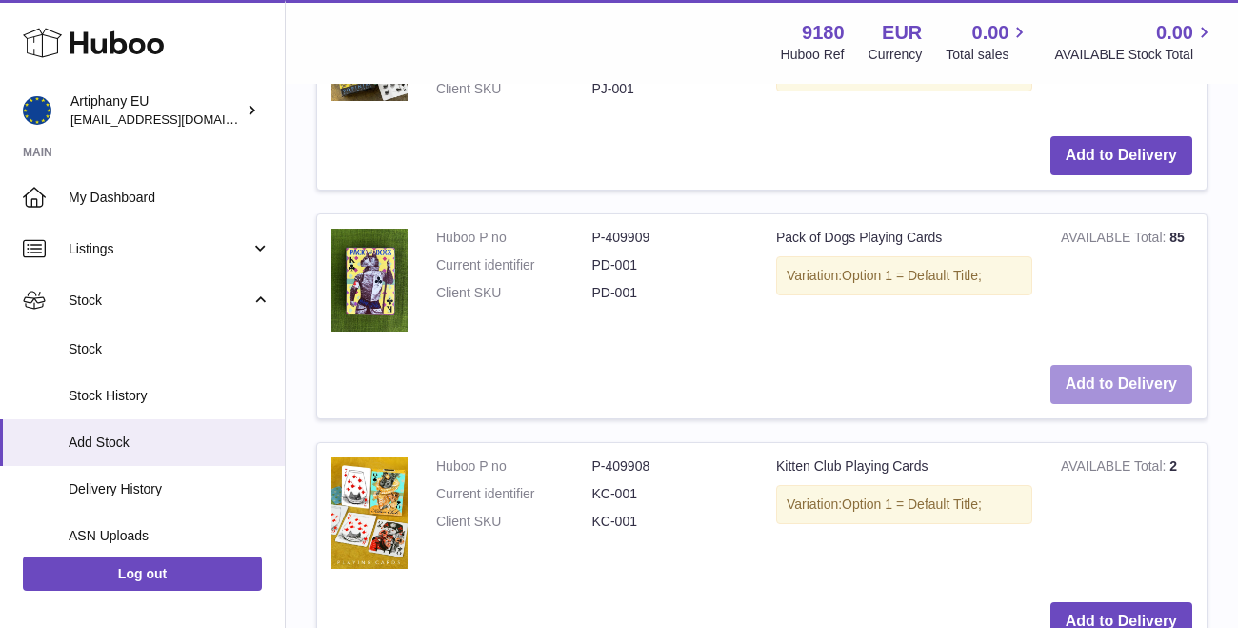
click at [1103, 365] on button "Add to Delivery" at bounding box center [1121, 384] width 142 height 39
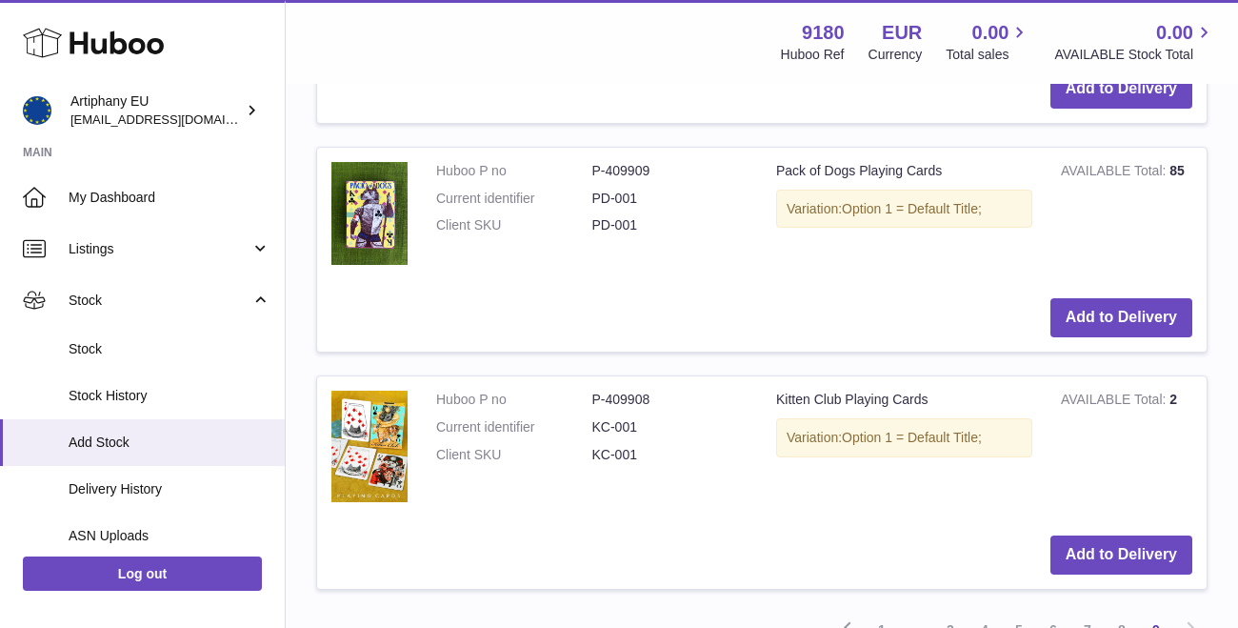
scroll to position [1617, 0]
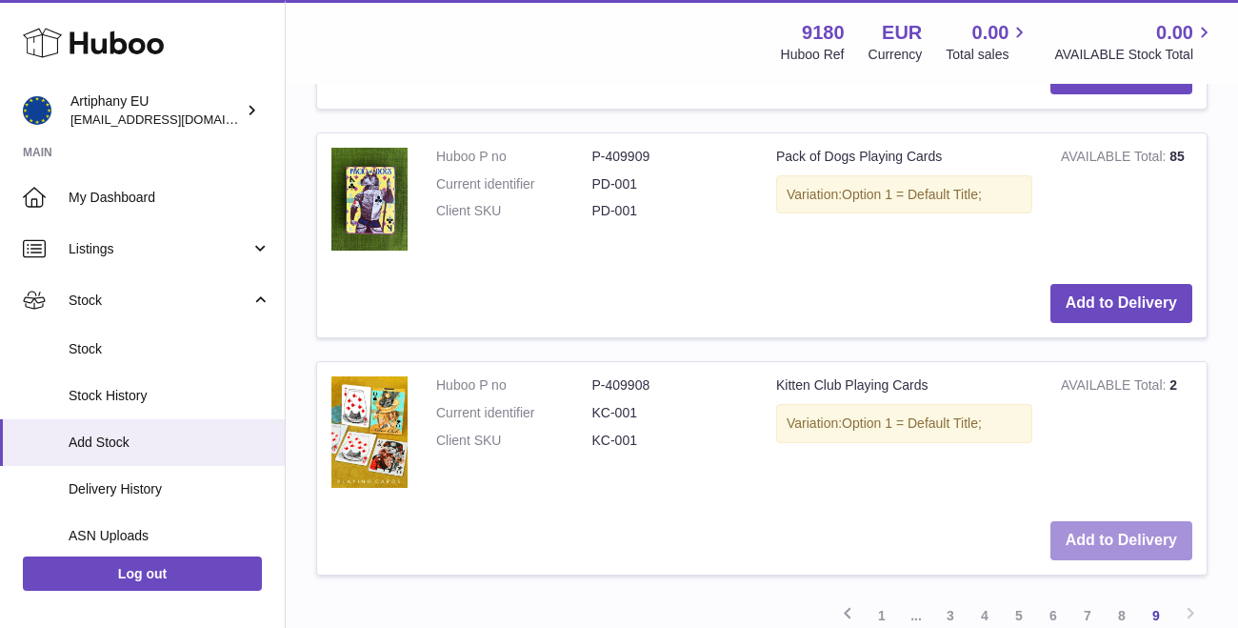
click at [1140, 521] on button "Add to Delivery" at bounding box center [1121, 540] width 142 height 39
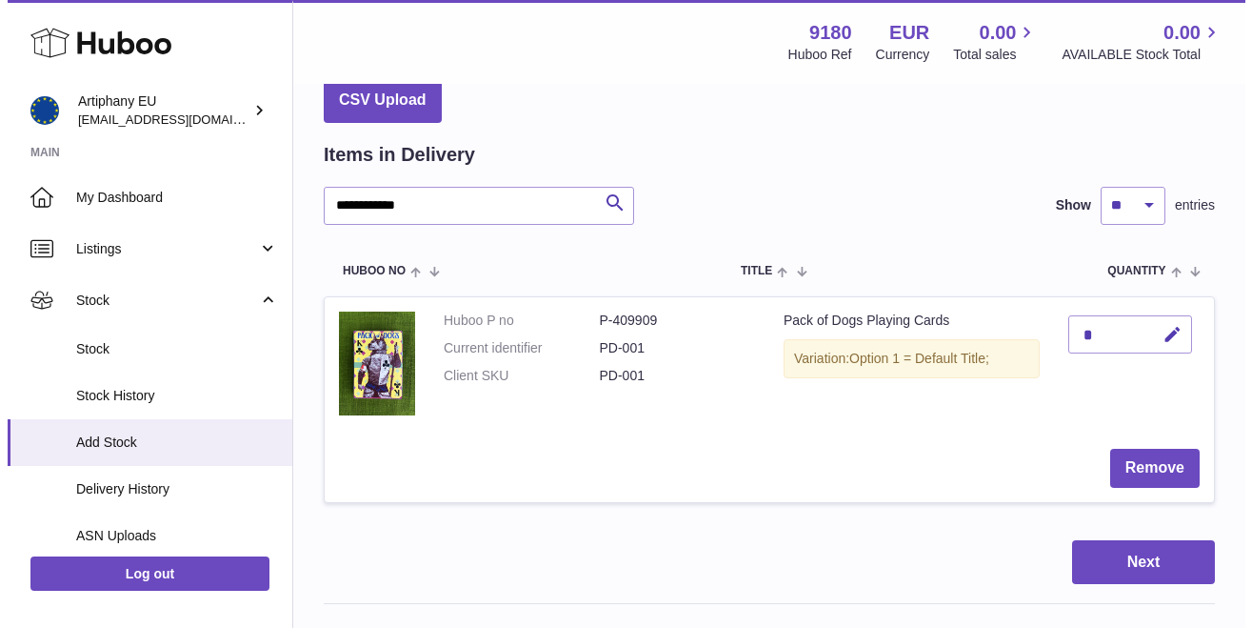
scroll to position [110, 0]
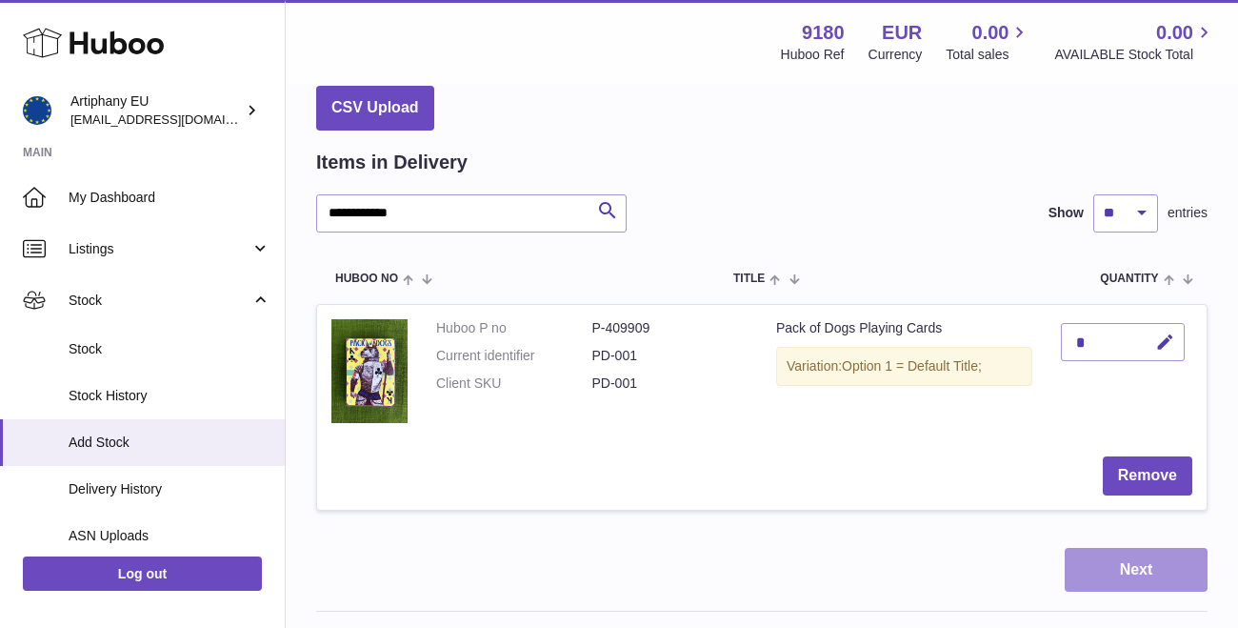
click at [1128, 549] on button "Next" at bounding box center [1136, 570] width 143 height 45
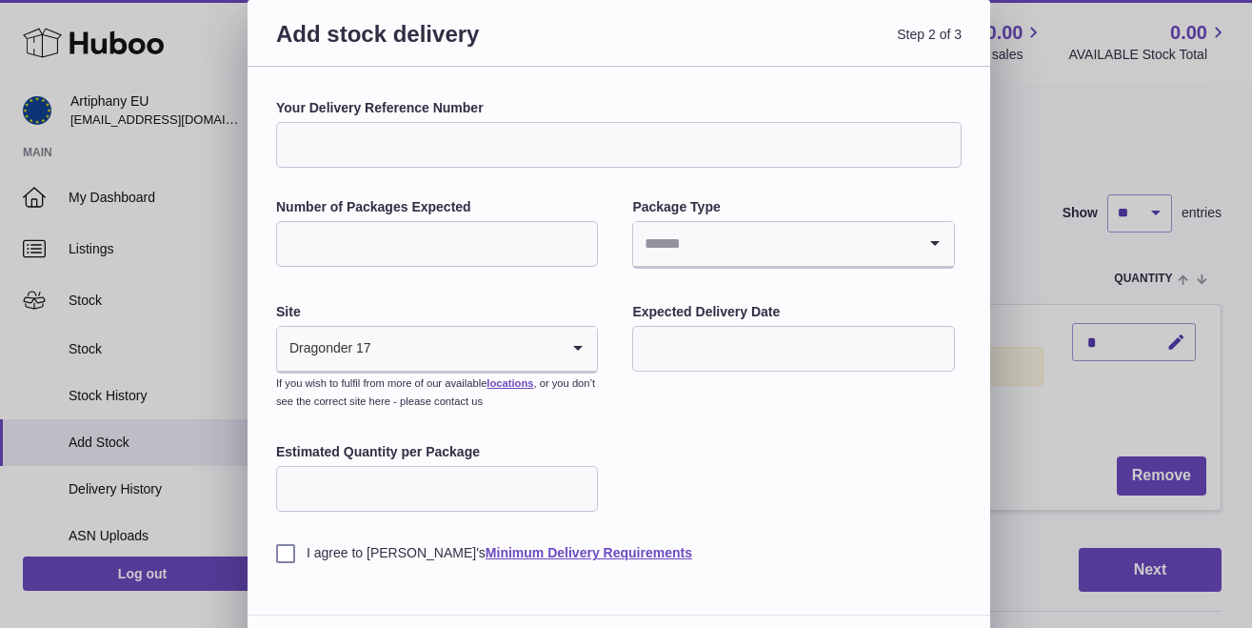
click at [499, 151] on input "Your Delivery Reference Number" at bounding box center [619, 145] width 686 height 46
click at [464, 242] on input "Number of Packages Expected" at bounding box center [437, 244] width 322 height 46
type input "*"
click at [720, 229] on input "Search for option" at bounding box center [774, 244] width 282 height 44
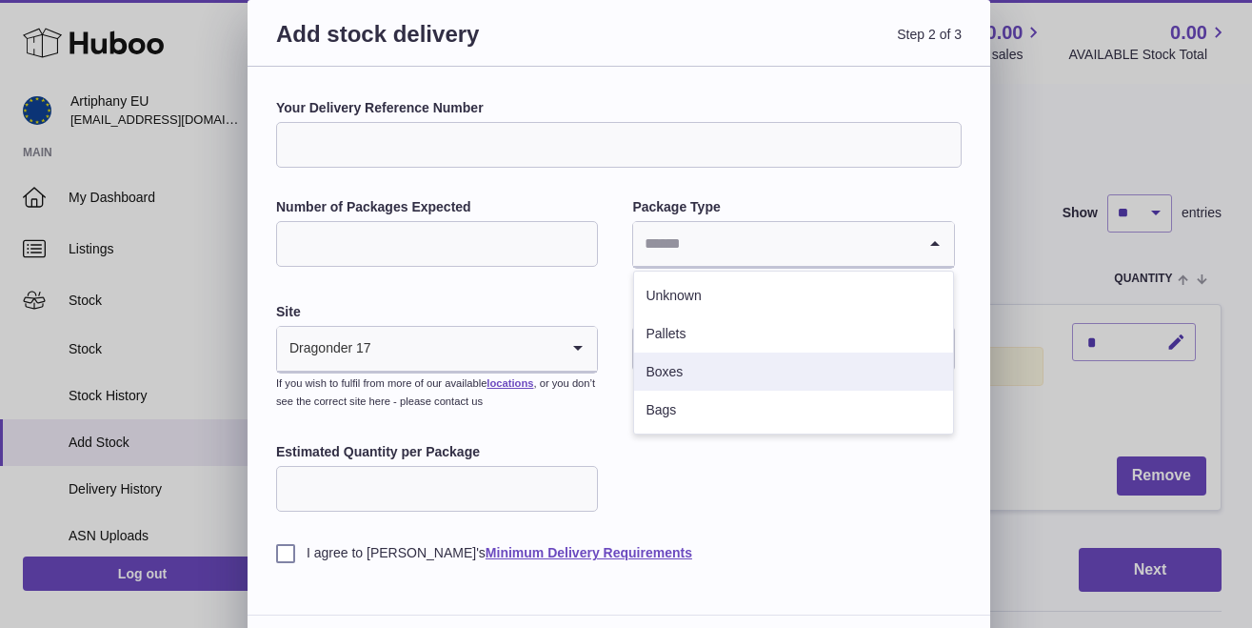
click at [698, 370] on li "Boxes" at bounding box center [793, 371] width 318 height 38
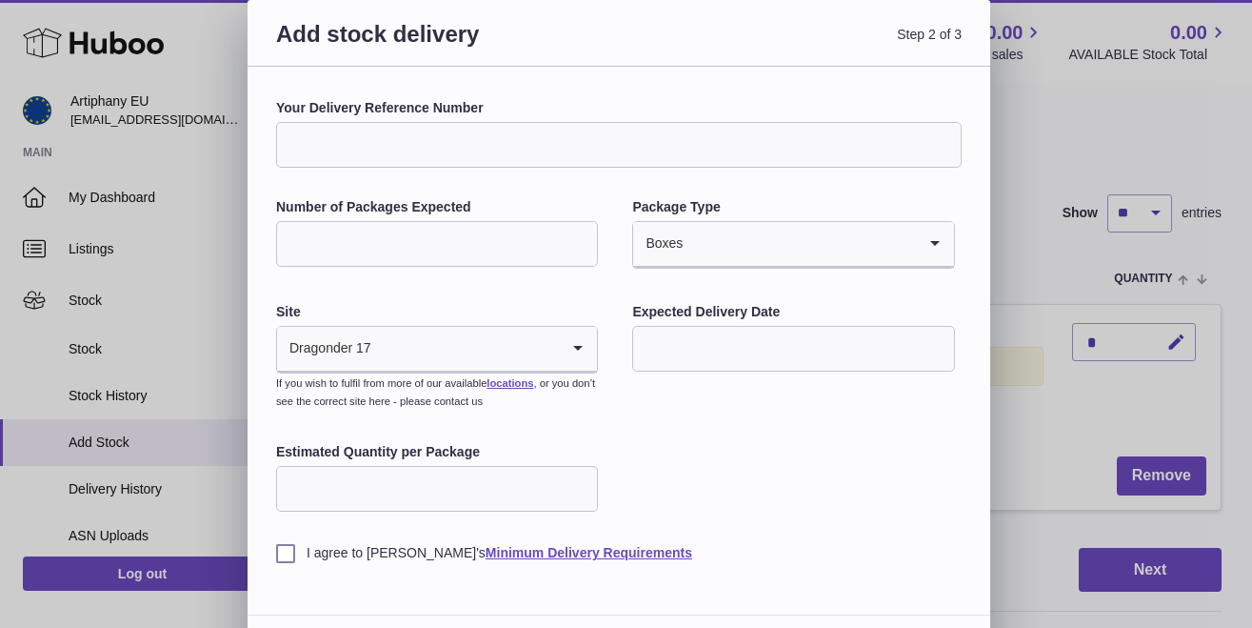
click at [683, 346] on input "text" at bounding box center [793, 349] width 322 height 46
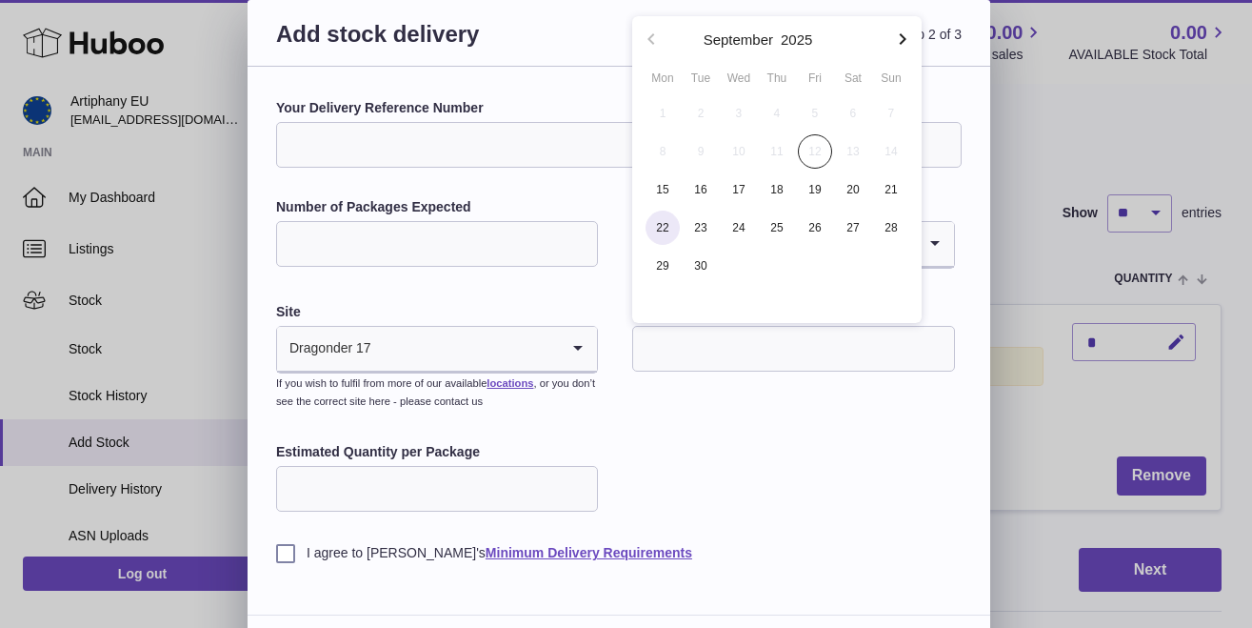
click at [666, 222] on span "22" at bounding box center [663, 227] width 34 height 34
type input "**********"
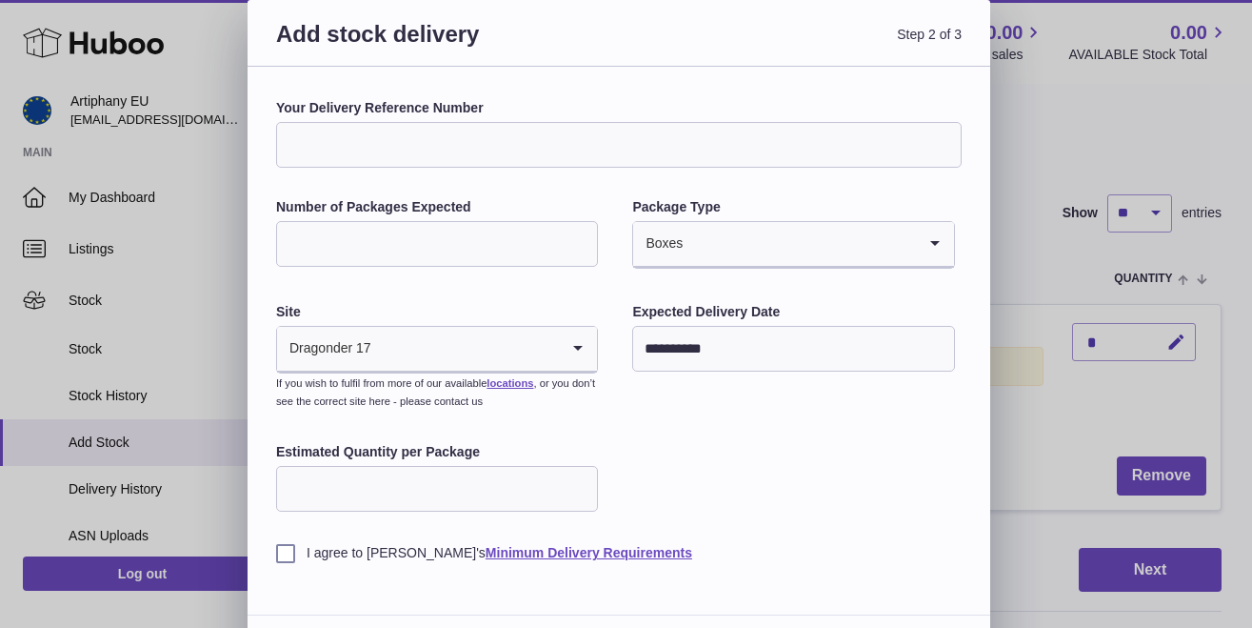
click at [413, 481] on input "Estimated Quantity per Package" at bounding box center [437, 489] width 322 height 46
click at [277, 546] on label "I agree to Huboo's Minimum Delivery Requirements" at bounding box center [619, 553] width 686 height 18
click at [855, 482] on div "**********" at bounding box center [619, 330] width 686 height 463
click at [920, 442] on div "**********" at bounding box center [619, 330] width 686 height 463
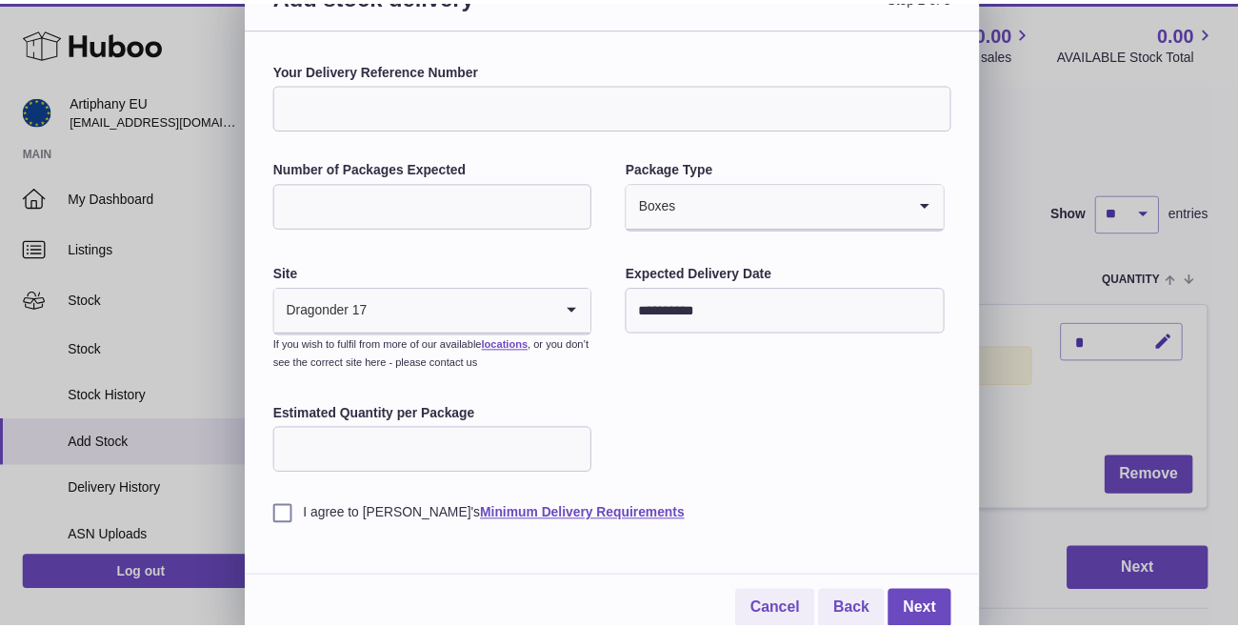
scroll to position [46, 0]
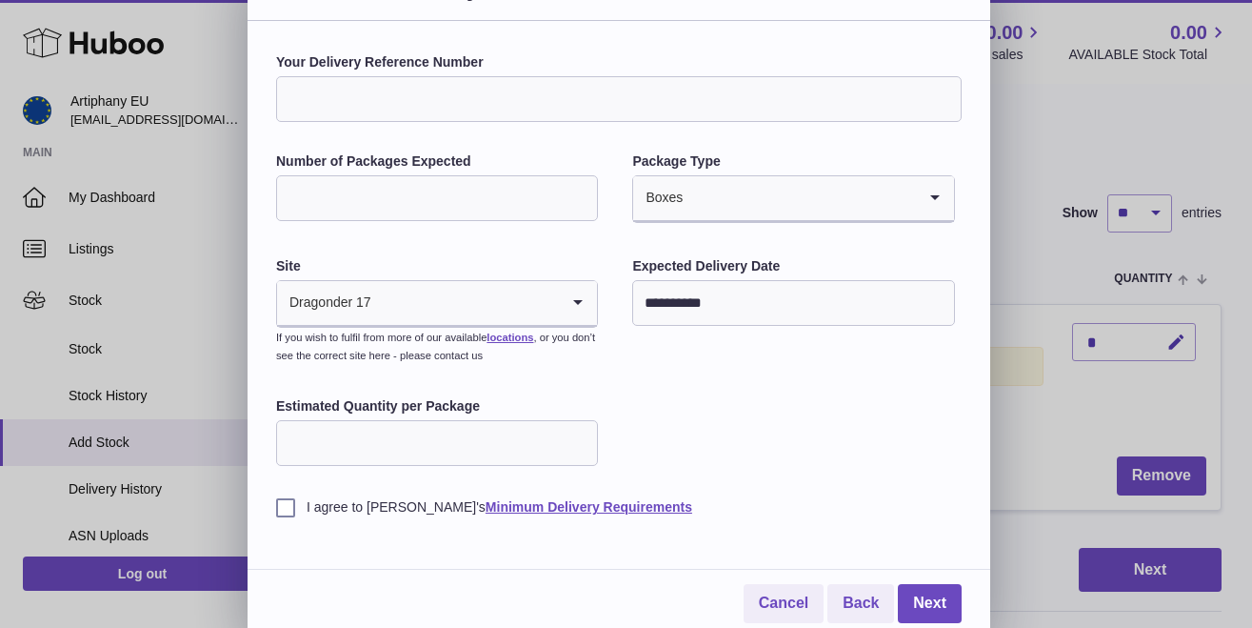
click at [294, 432] on input "***" at bounding box center [437, 443] width 322 height 46
type input "***"
click at [931, 592] on link "Next" at bounding box center [930, 603] width 64 height 39
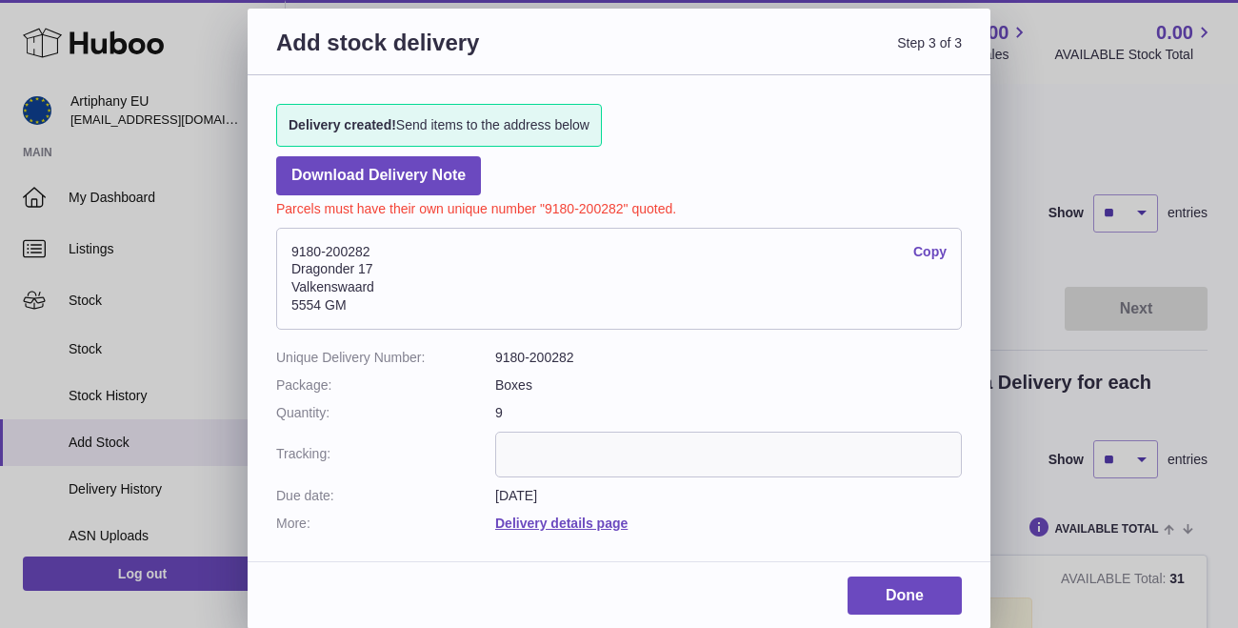
scroll to position [0, 0]
drag, startPoint x: 383, startPoint y: 245, endPoint x: 284, endPoint y: 243, distance: 99.1
click at [284, 243] on address "9180-200282 Copy Dragonder 17 Valkenswaard 5554 GM" at bounding box center [619, 279] width 686 height 103
copy address "9180-200282"
click at [873, 580] on link "Done" at bounding box center [905, 595] width 114 height 39
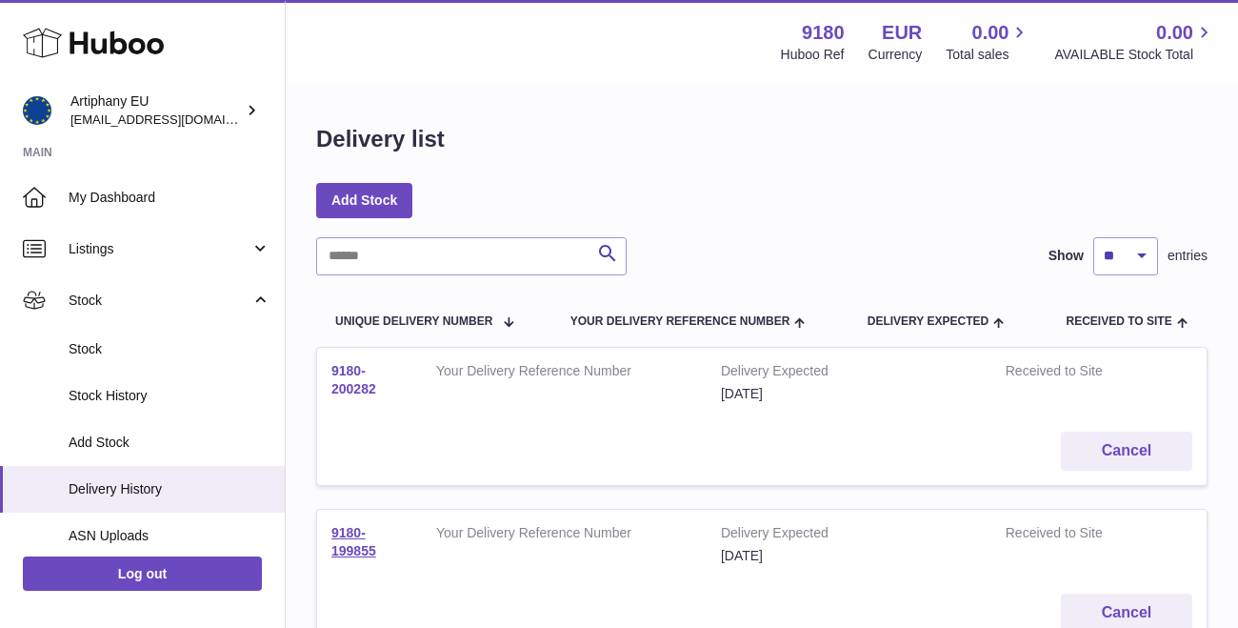
click at [344, 371] on link "9180-200282" at bounding box center [353, 379] width 45 height 33
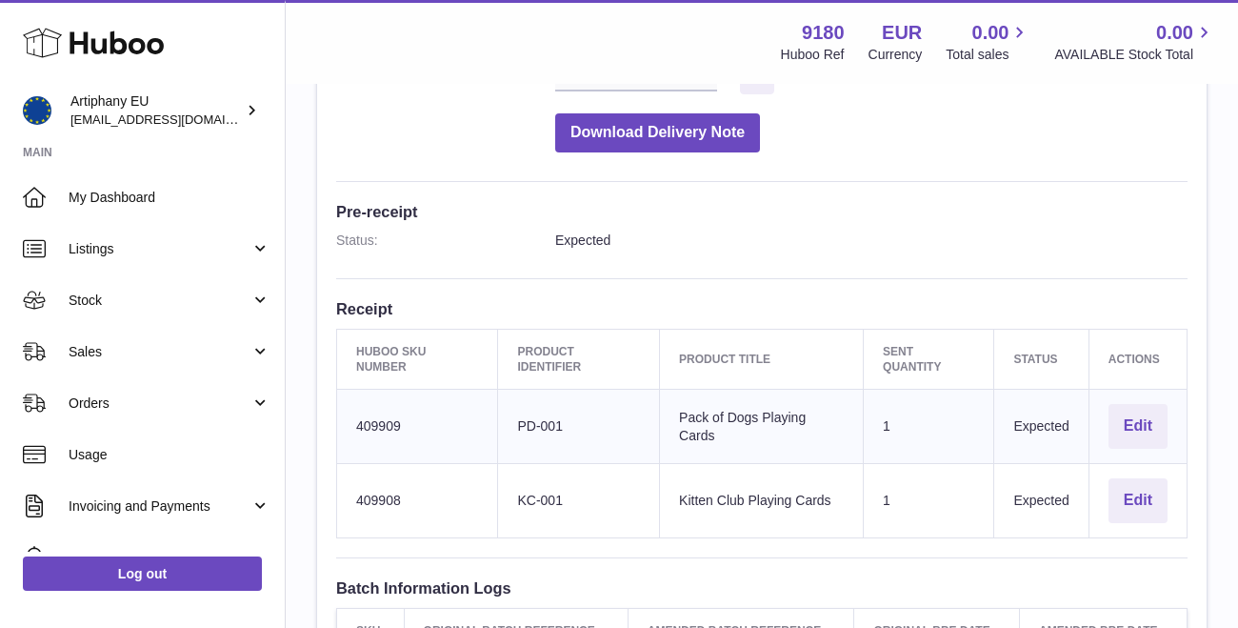
scroll to position [395, 0]
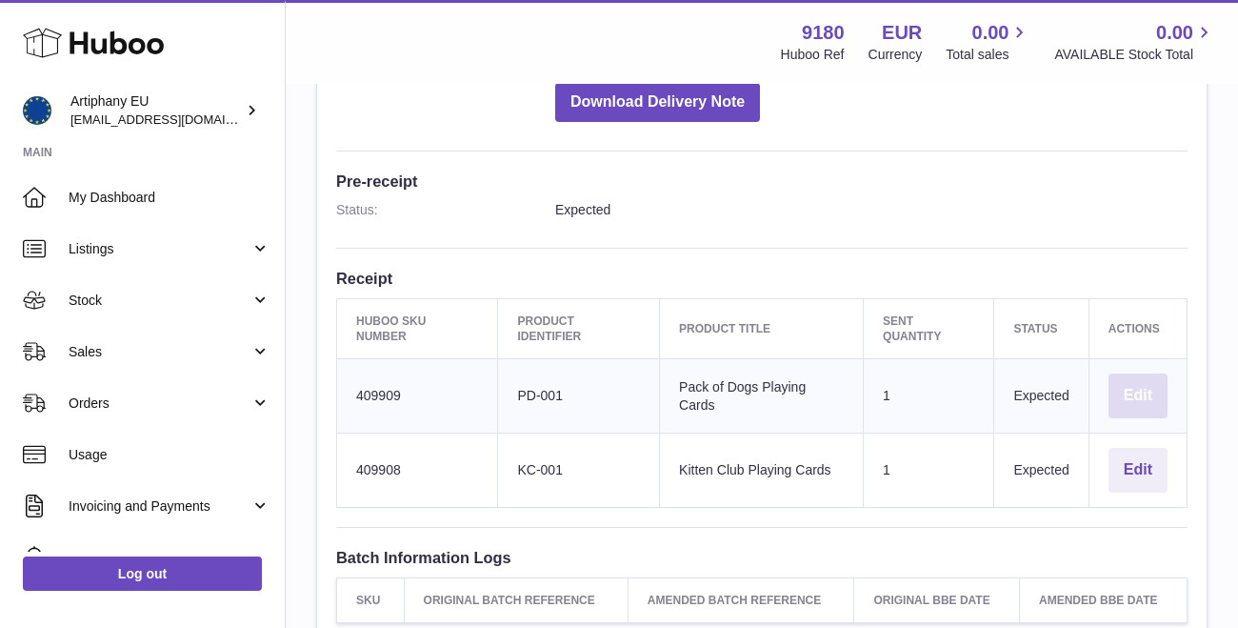
click at [1133, 382] on button "Edit" at bounding box center [1138, 395] width 59 height 45
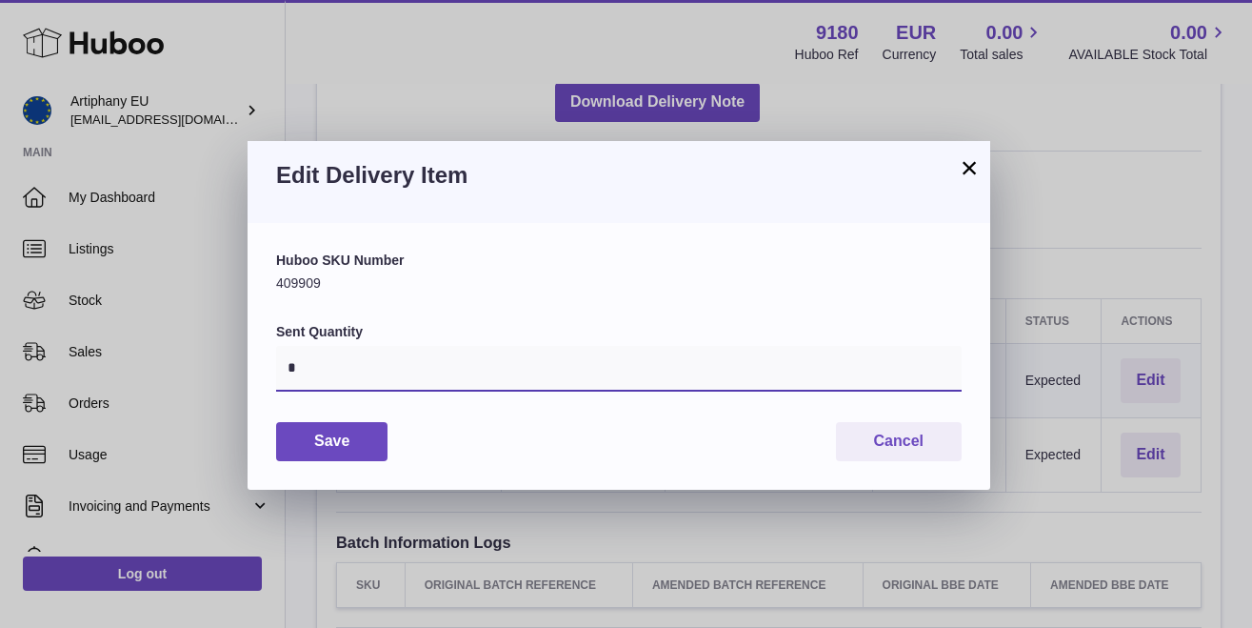
click at [344, 367] on input "*" at bounding box center [619, 369] width 686 height 46
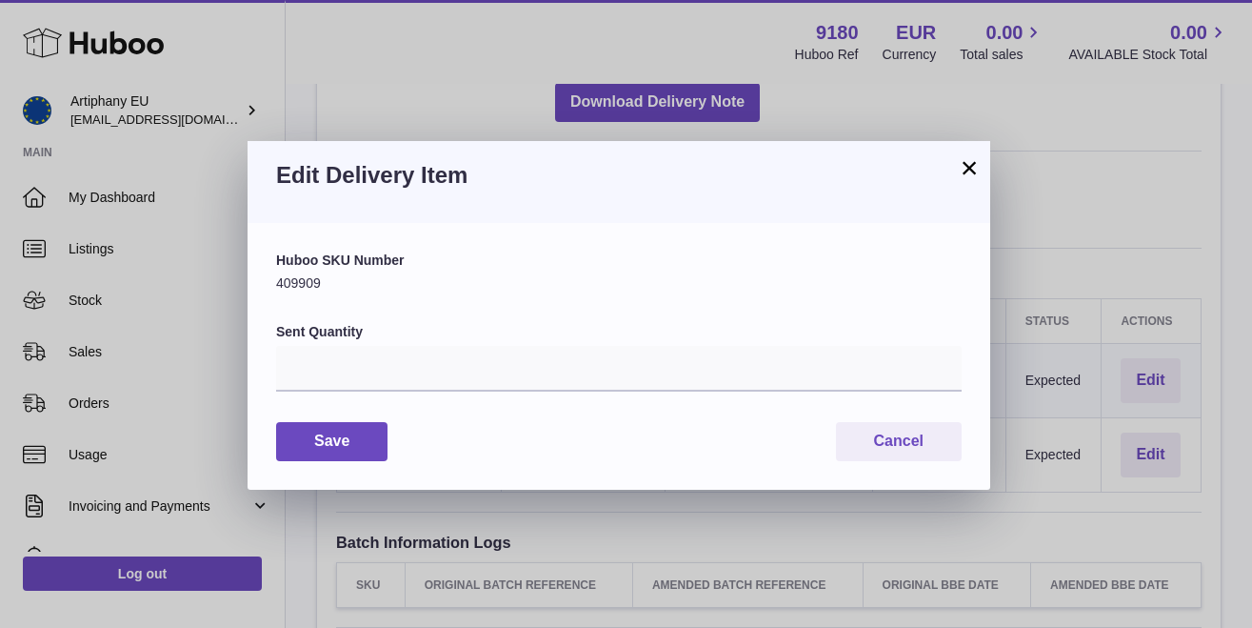
click at [974, 165] on button "×" at bounding box center [969, 167] width 23 height 23
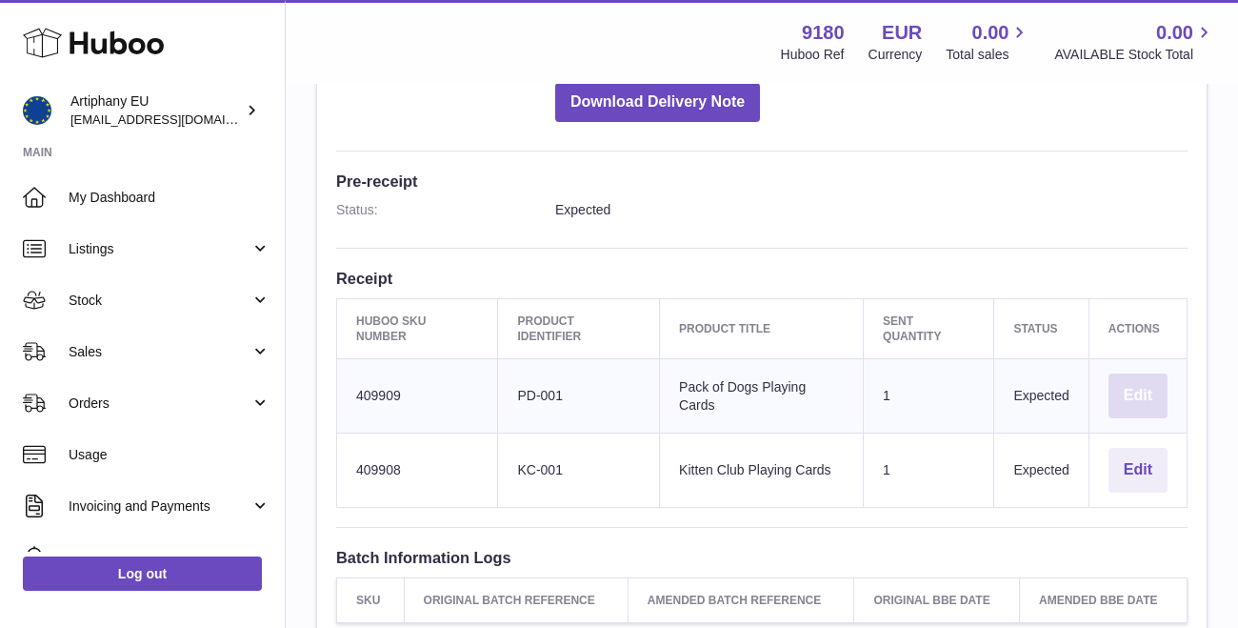
click at [1138, 389] on button "Edit" at bounding box center [1138, 395] width 59 height 45
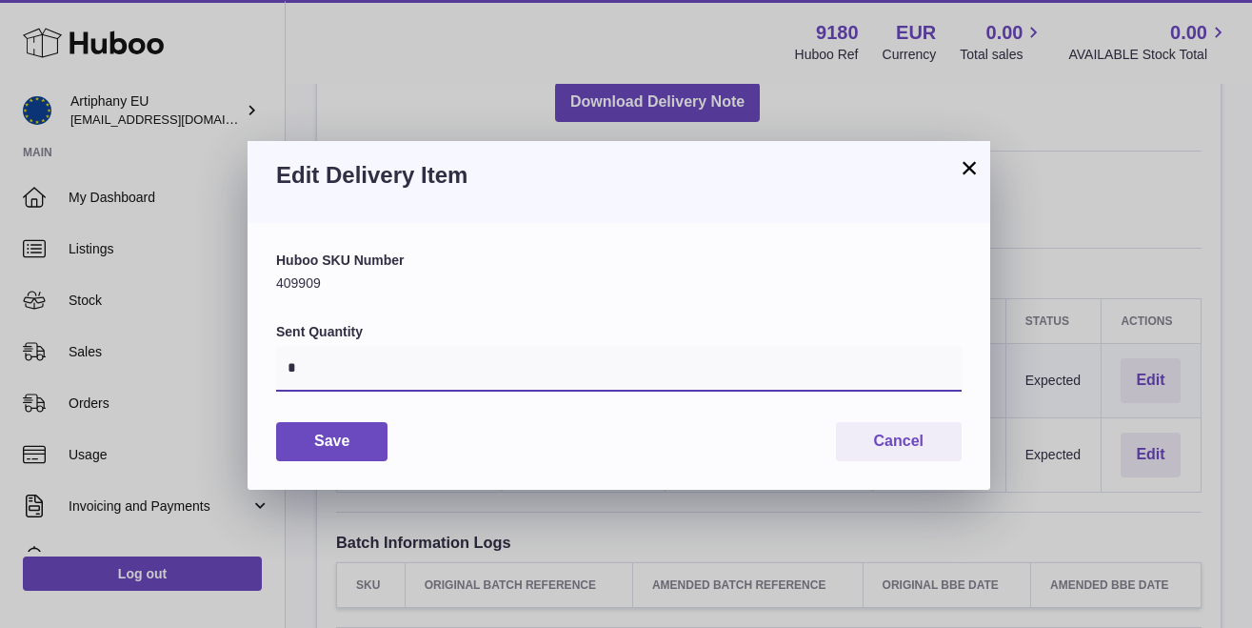
click at [368, 388] on input "*" at bounding box center [619, 369] width 686 height 46
type input "***"
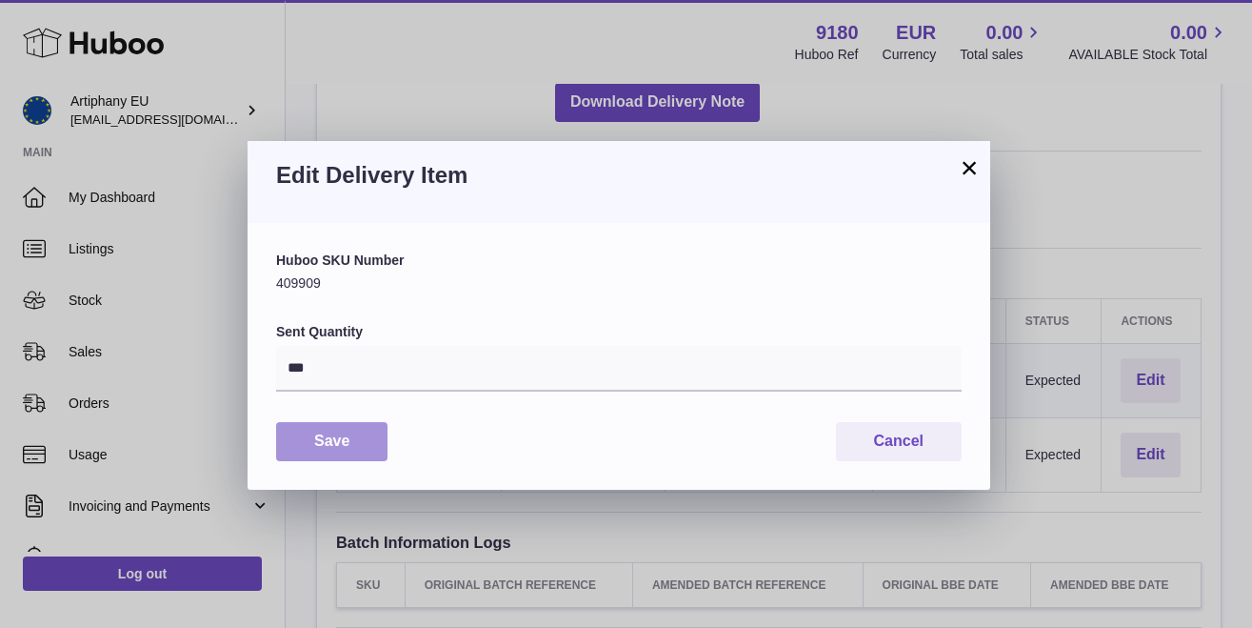
click at [305, 425] on button "Save" at bounding box center [331, 441] width 111 height 39
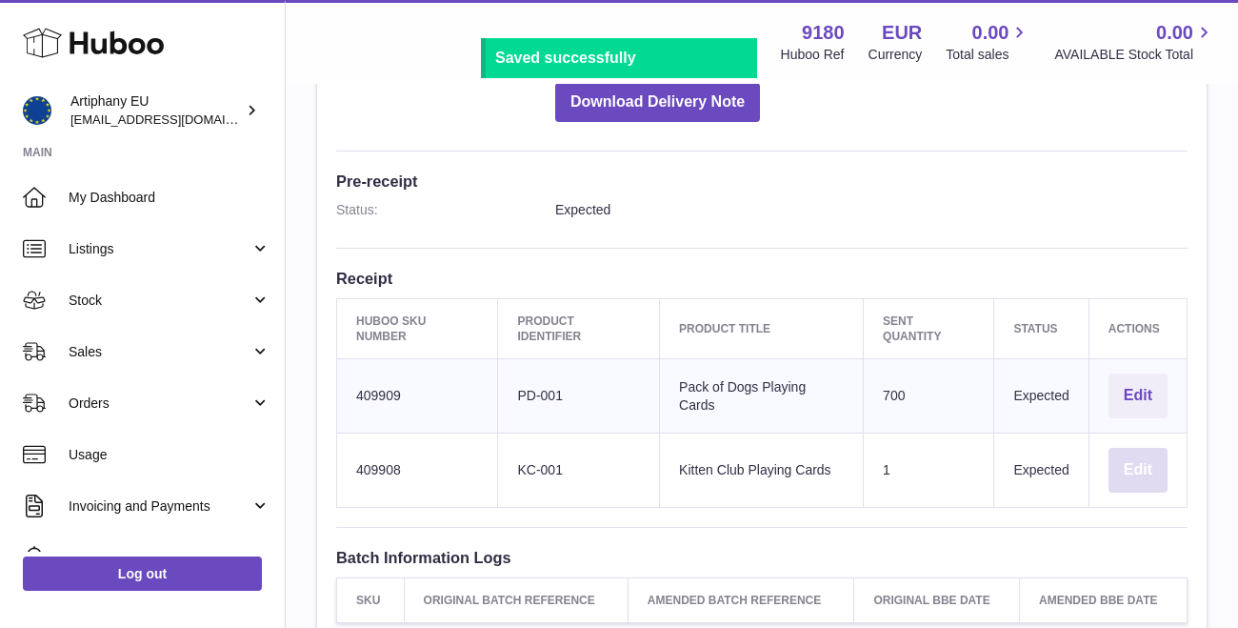
click at [1151, 467] on button "Edit" at bounding box center [1138, 470] width 59 height 45
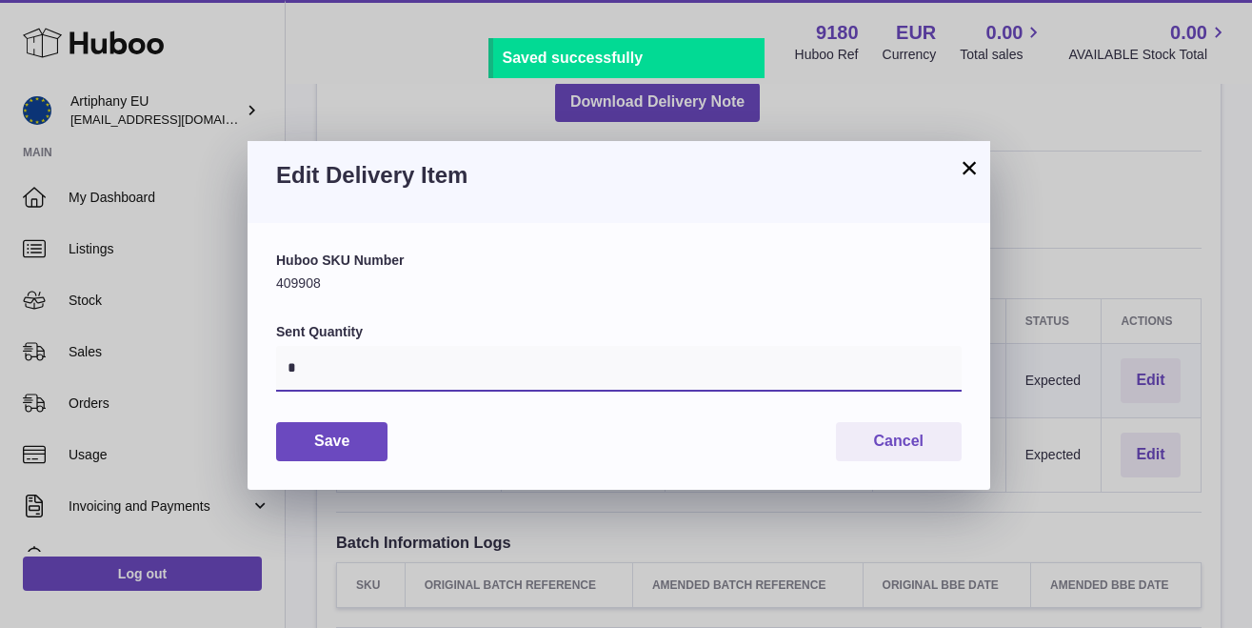
click at [457, 379] on input "*" at bounding box center [619, 369] width 686 height 46
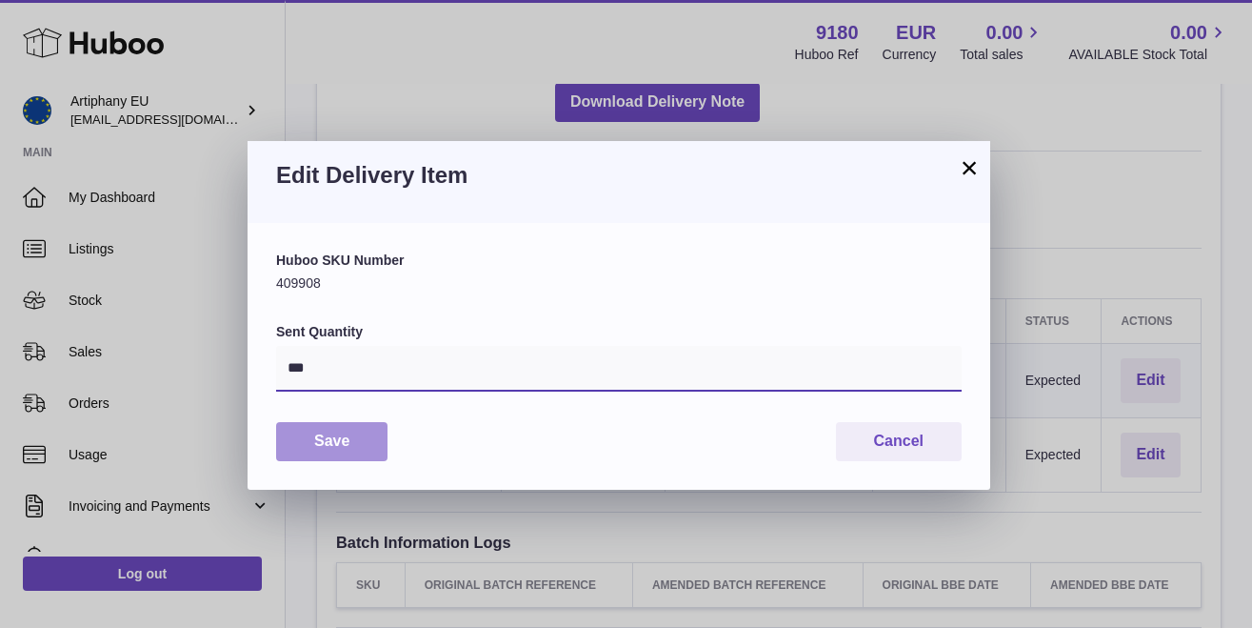
type input "***"
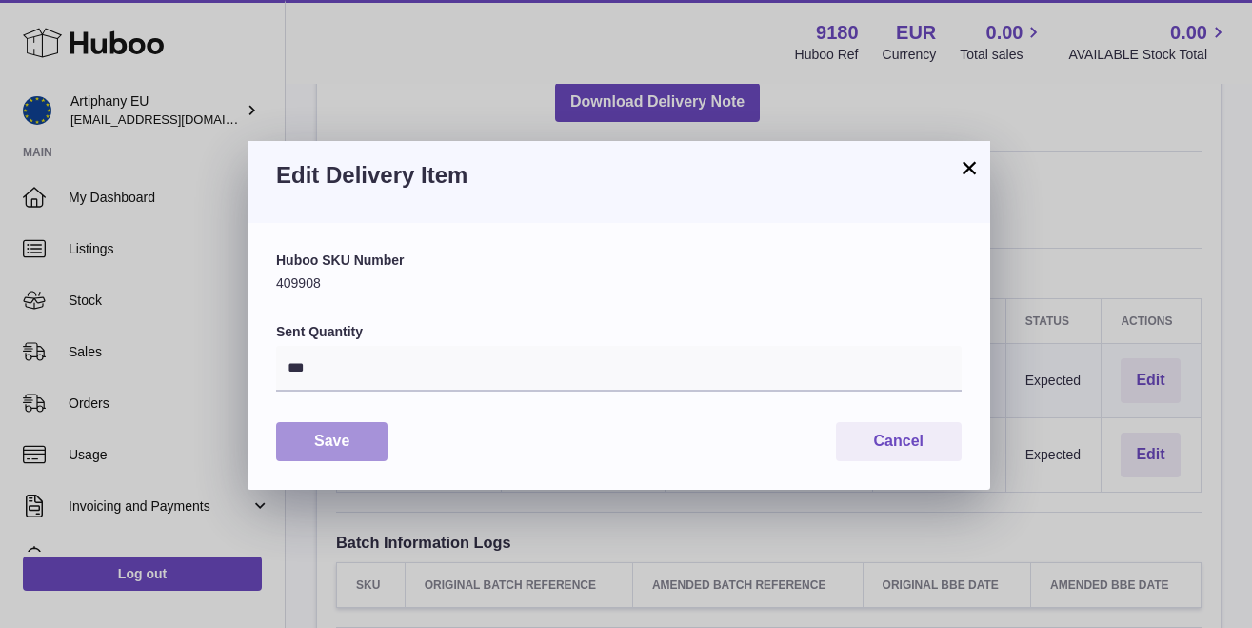
click at [345, 439] on button "Save" at bounding box center [331, 441] width 111 height 39
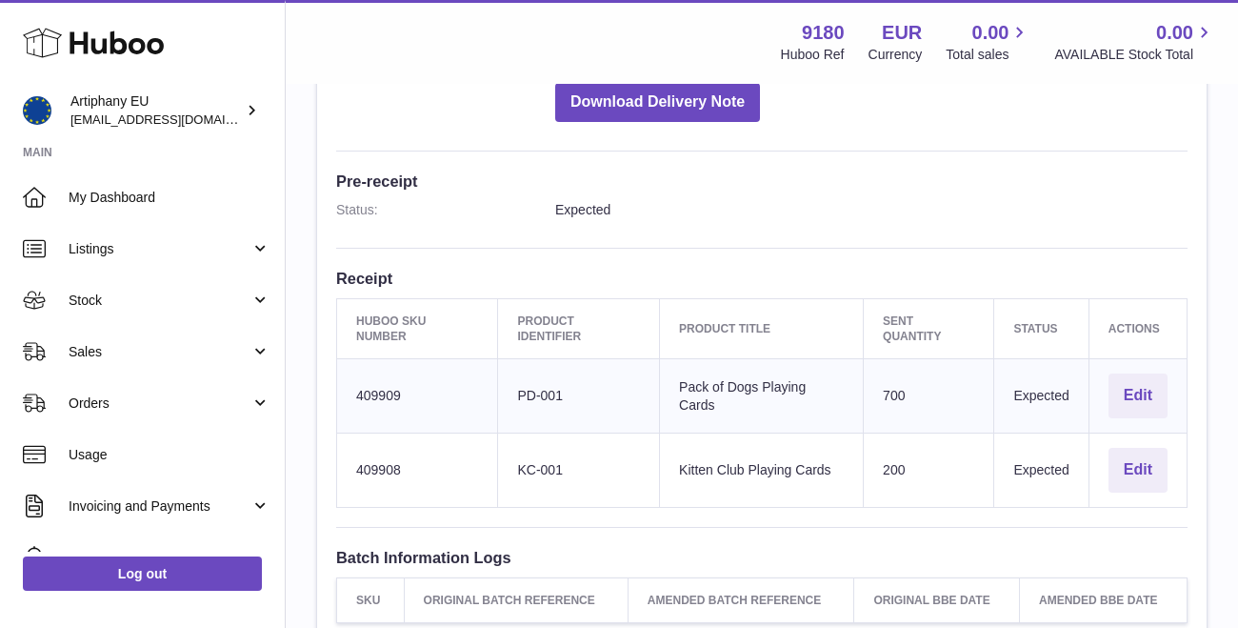
drag, startPoint x: 419, startPoint y: 390, endPoint x: 350, endPoint y: 391, distance: 68.6
click at [350, 391] on td "Huboo SKU Number 409909" at bounding box center [417, 396] width 161 height 74
drag, startPoint x: 411, startPoint y: 385, endPoint x: 353, endPoint y: 385, distance: 58.1
click at [353, 385] on td "Huboo SKU Number 409909" at bounding box center [417, 396] width 161 height 74
copy td "409909"
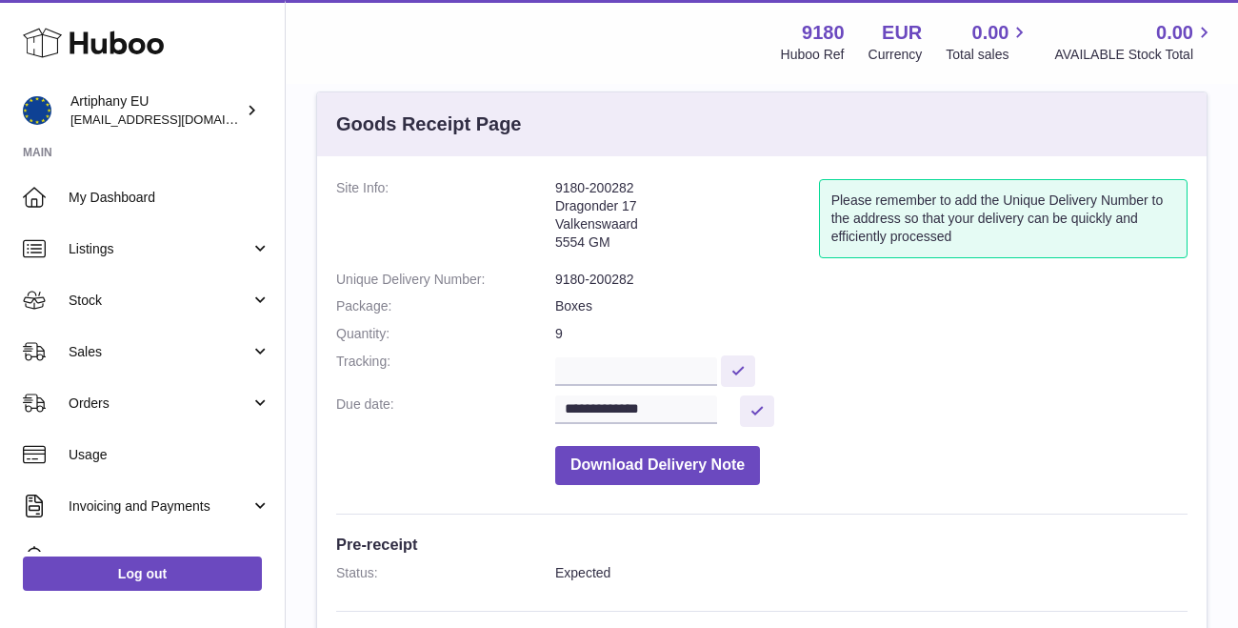
scroll to position [6, 0]
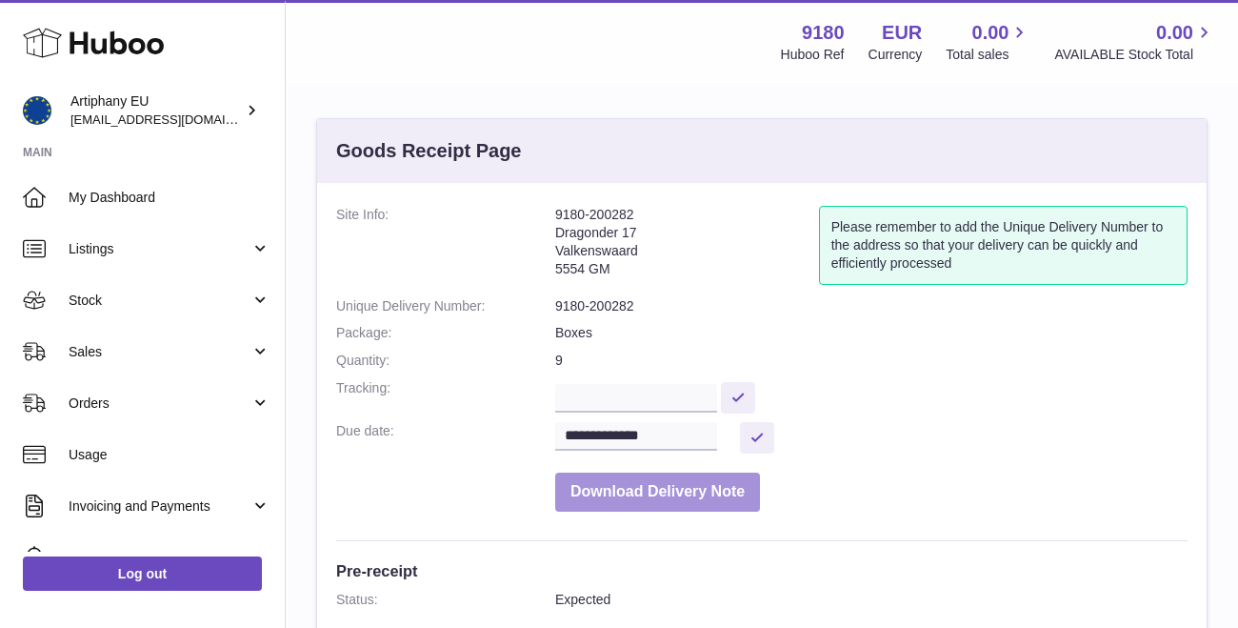
click at [669, 489] on button "Download Delivery Note" at bounding box center [657, 491] width 205 height 39
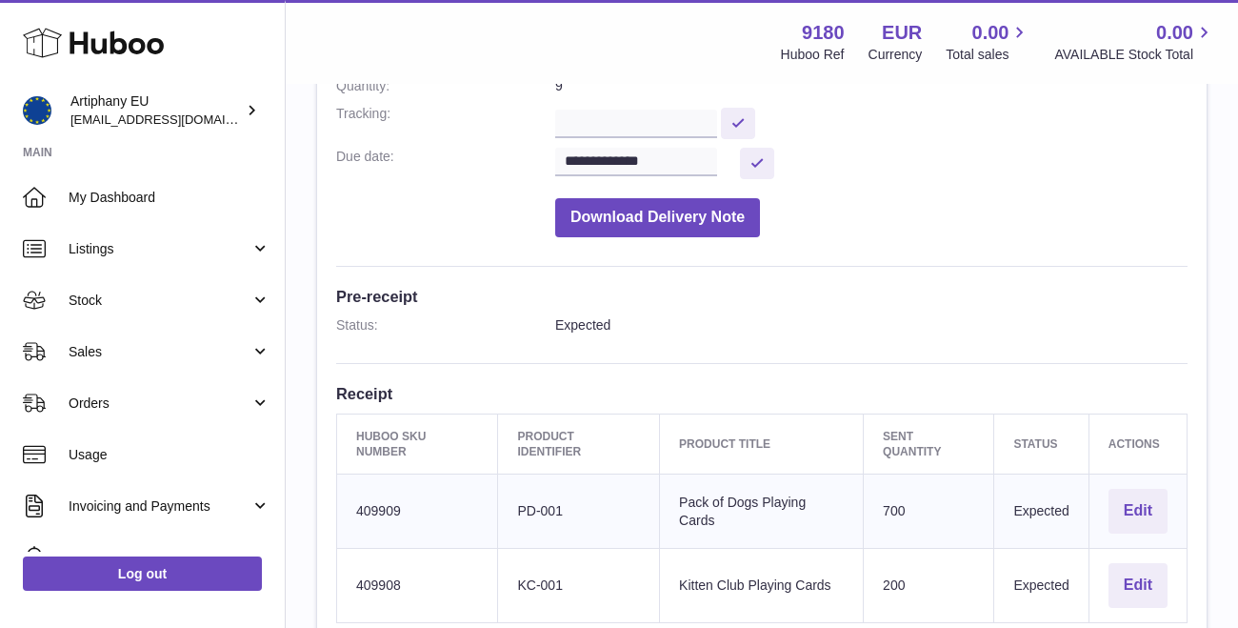
scroll to position [303, 0]
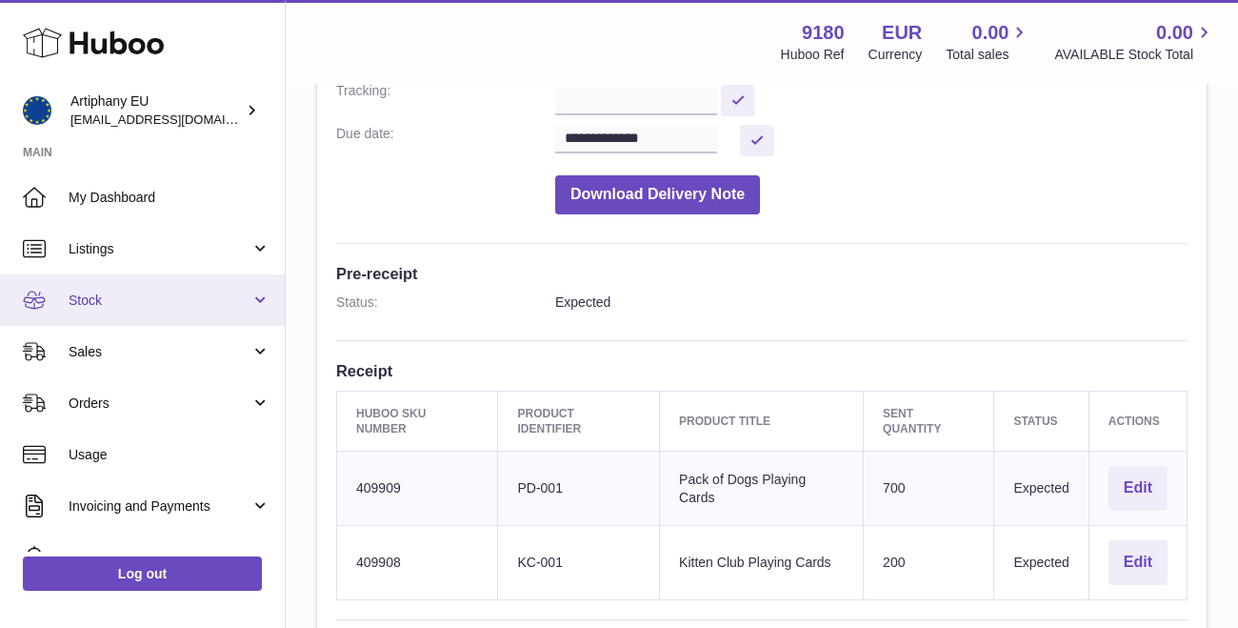
click at [106, 315] on link "Stock" at bounding box center [142, 299] width 285 height 51
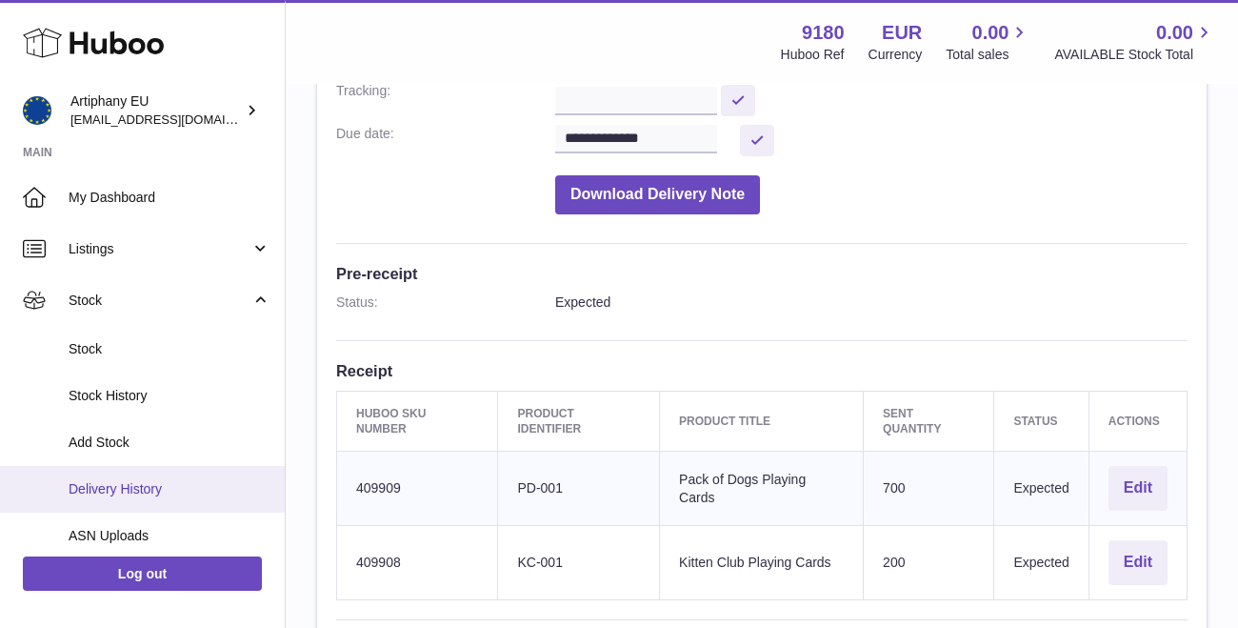
click at [138, 480] on span "Delivery History" at bounding box center [170, 489] width 202 height 18
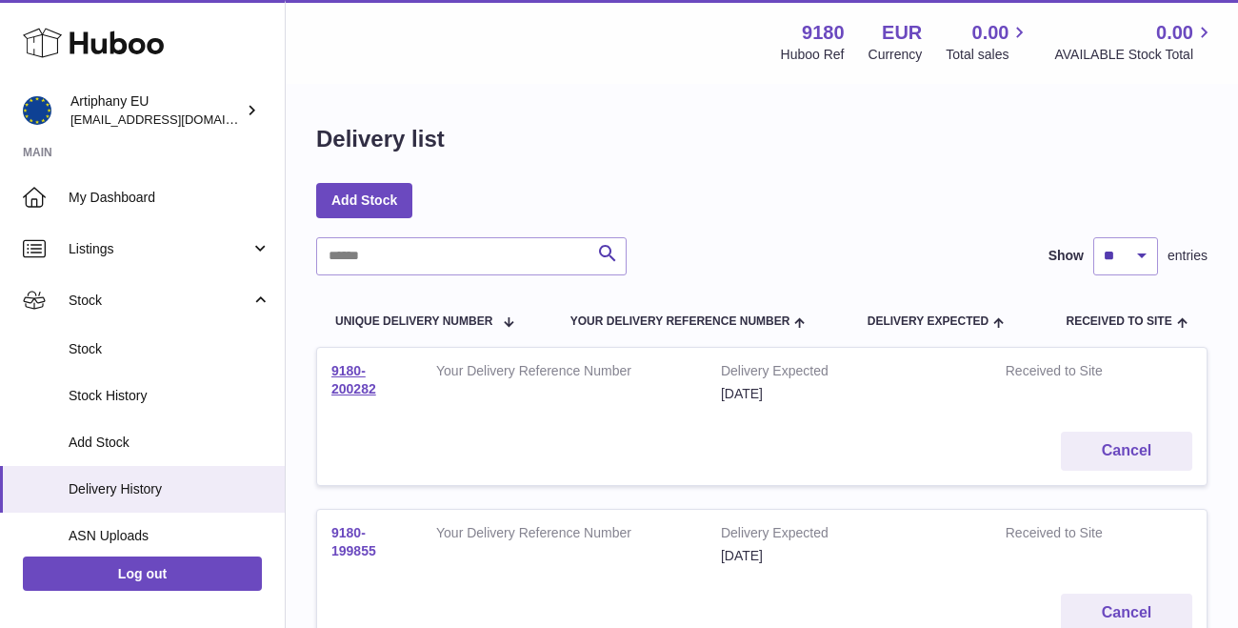
click at [342, 525] on link "9180-199855" at bounding box center [353, 541] width 45 height 33
